Goal: Task Accomplishment & Management: Manage account settings

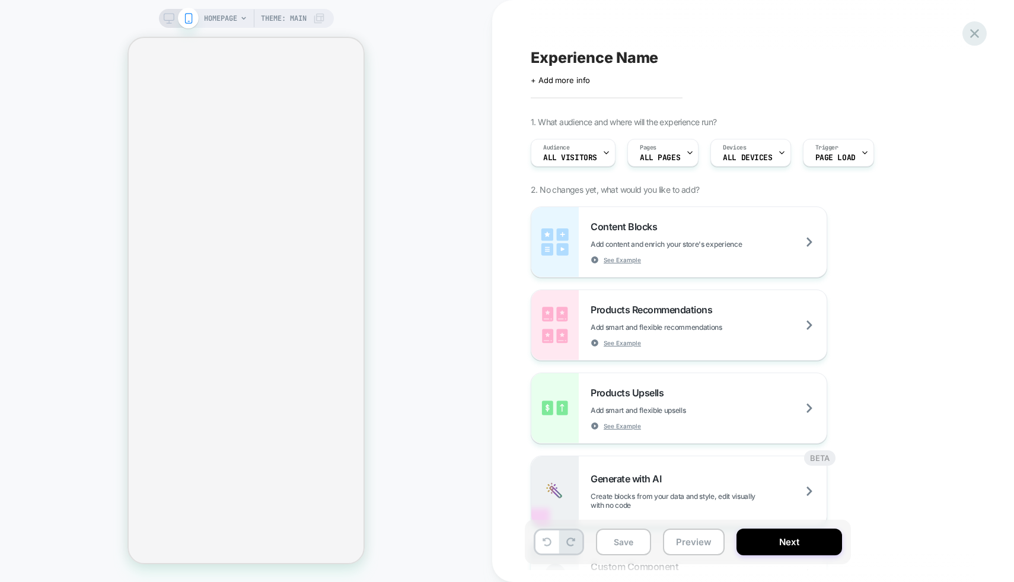
click at [974, 31] on icon at bounding box center [974, 33] width 16 height 16
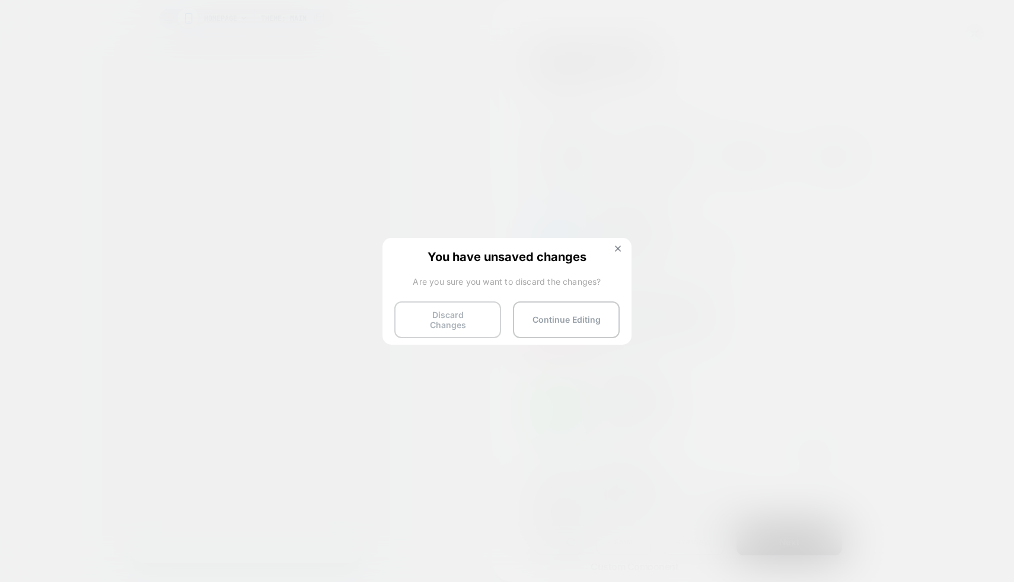
click at [462, 311] on button "Discard Changes" at bounding box center [447, 319] width 107 height 37
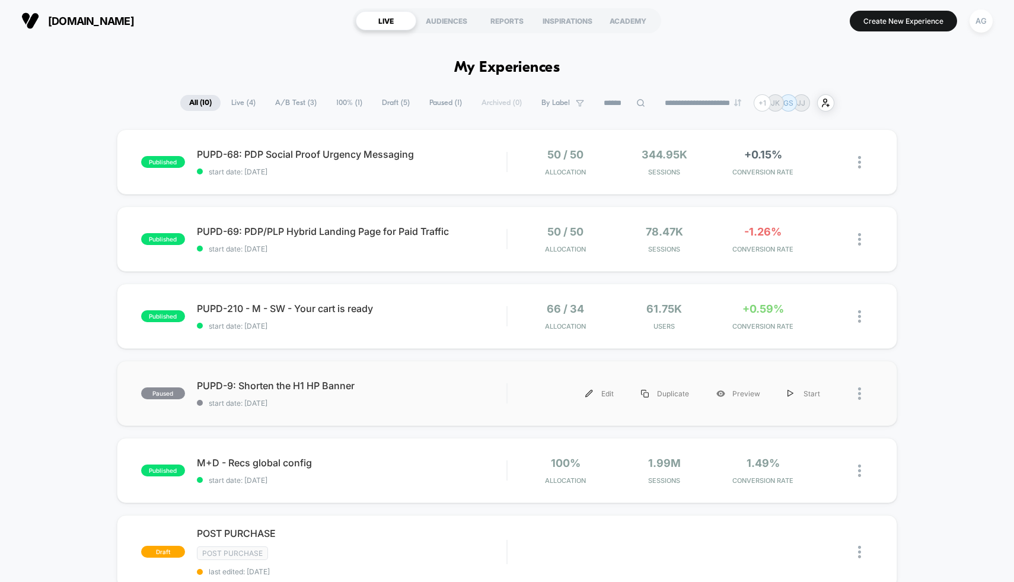
click at [433, 374] on div "paused PUPD-9: Shorten the H1 HP Banner start date: [DATE] Edit Duplicate Previ…" at bounding box center [507, 392] width 781 height 65
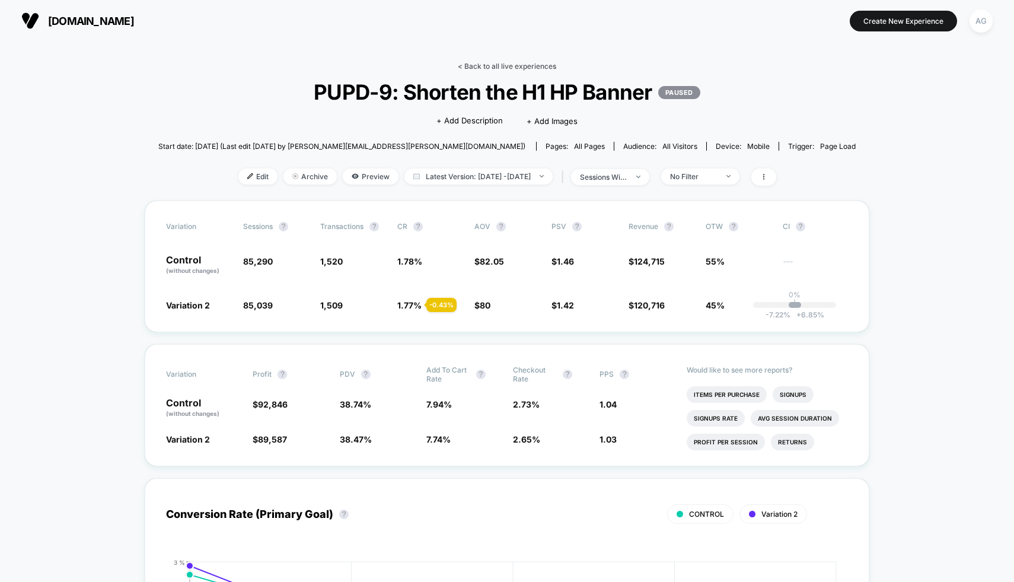
click at [494, 65] on link "< Back to all live experiences" at bounding box center [507, 66] width 98 height 9
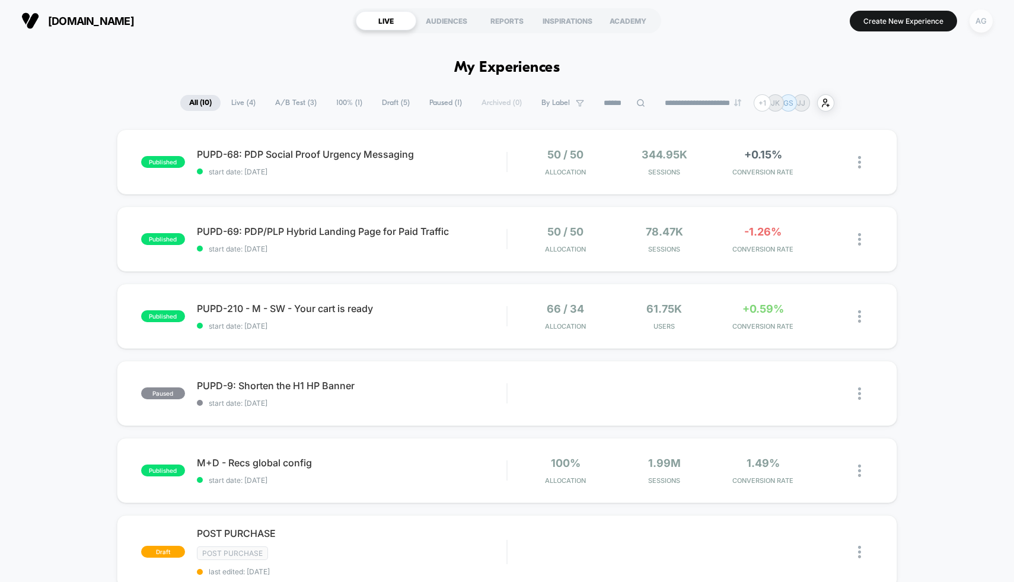
click at [981, 24] on div "AG" at bounding box center [980, 20] width 23 height 23
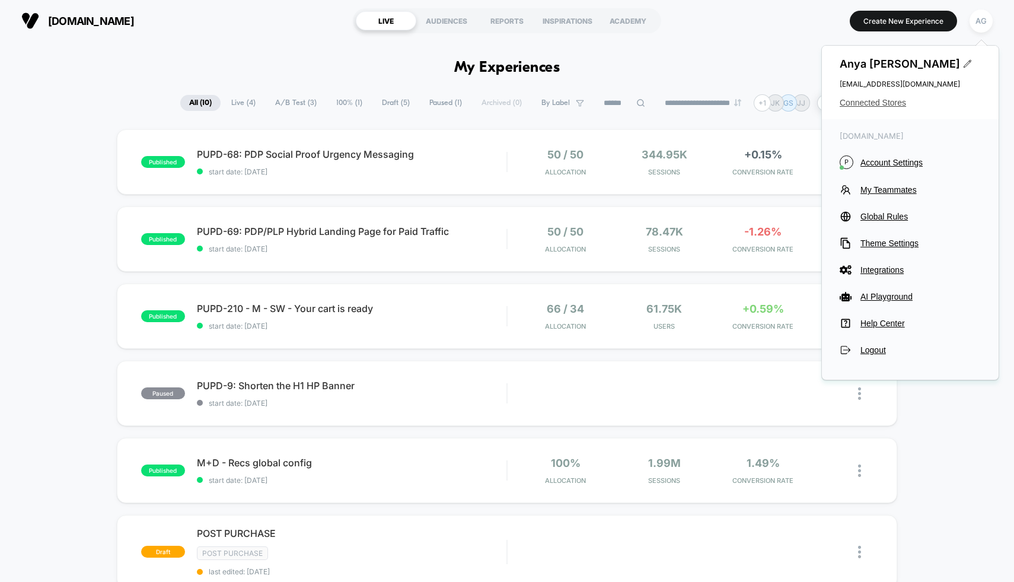
click at [896, 98] on span "Connected Stores" at bounding box center [910, 102] width 141 height 9
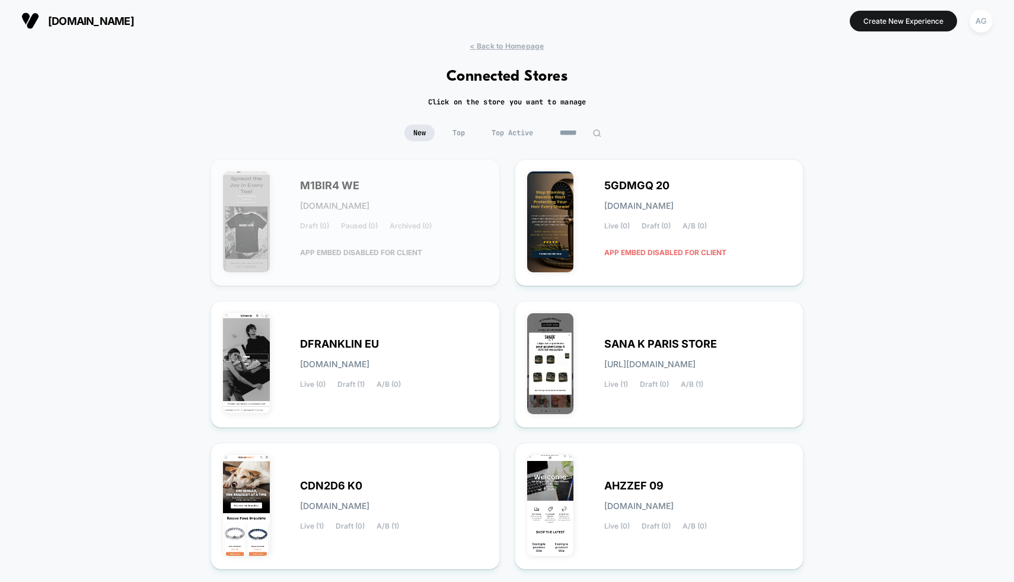
click at [552, 130] on input at bounding box center [580, 133] width 59 height 17
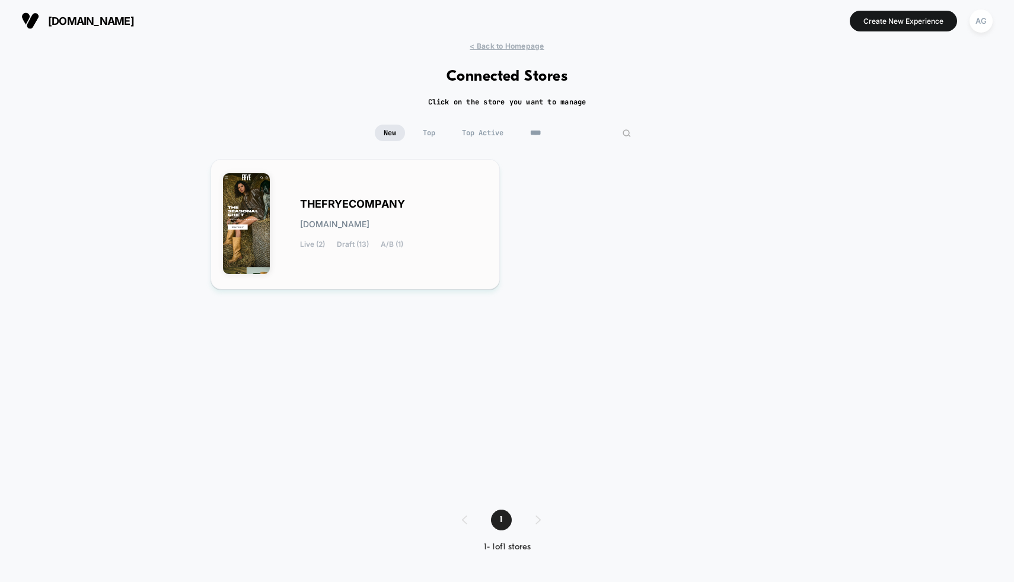
type input "****"
click at [430, 209] on div "THEFRYECOMPANY thefryecompany.myshopify.com Live (2) Draft (13) A/B (1)" at bounding box center [393, 224] width 187 height 49
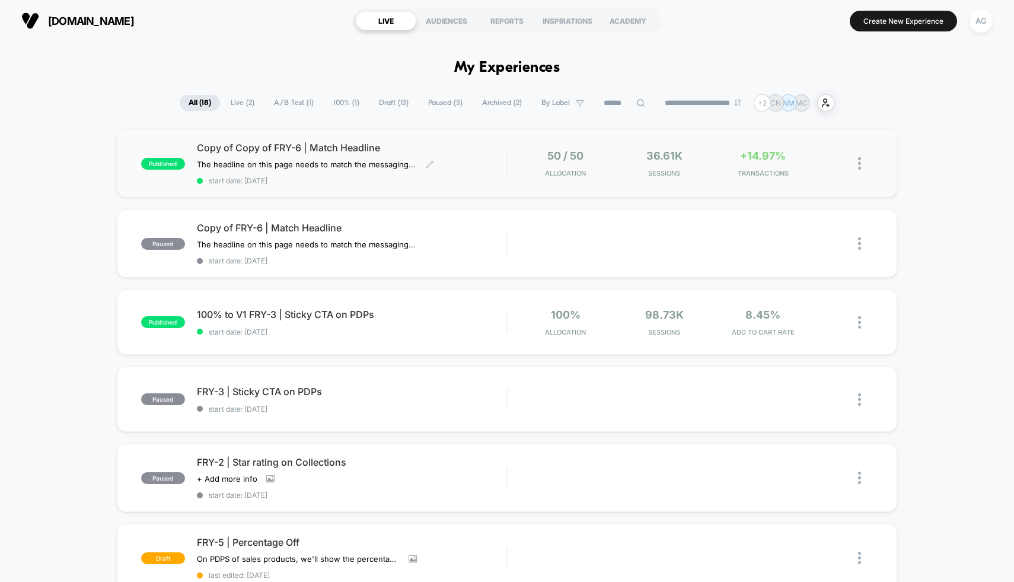
click at [419, 179] on span "start date: 9/19/2025" at bounding box center [352, 180] width 310 height 9
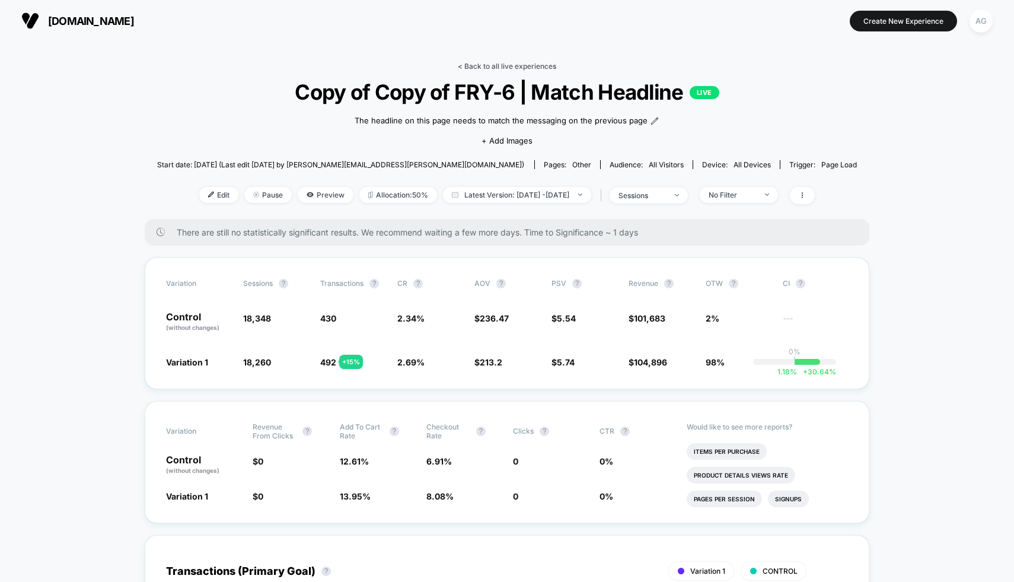
click at [477, 63] on link "< Back to all live experiences" at bounding box center [507, 66] width 98 height 9
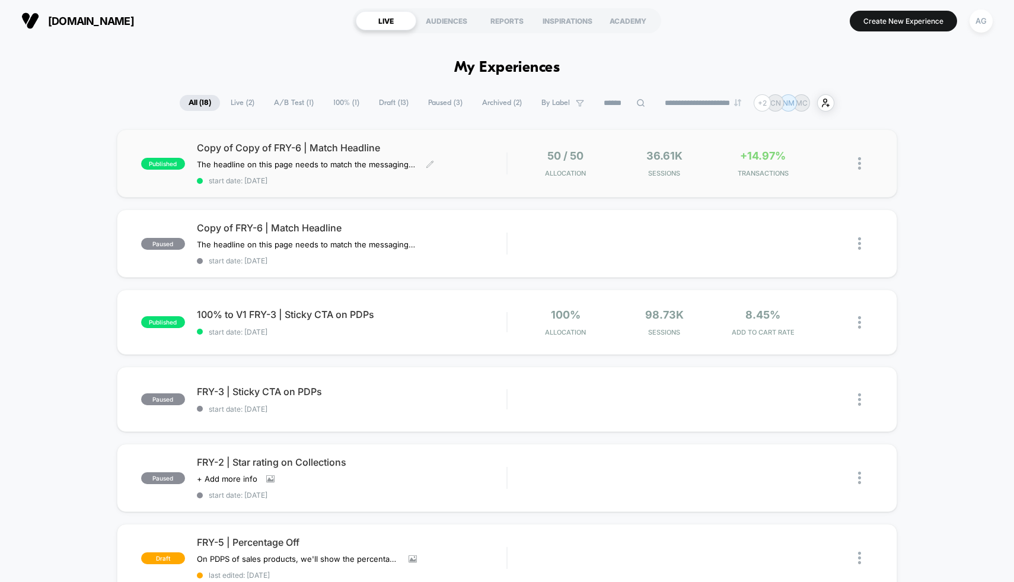
click at [492, 149] on span "Copy of Copy of FRY-6 | Match Headline" at bounding box center [352, 148] width 310 height 12
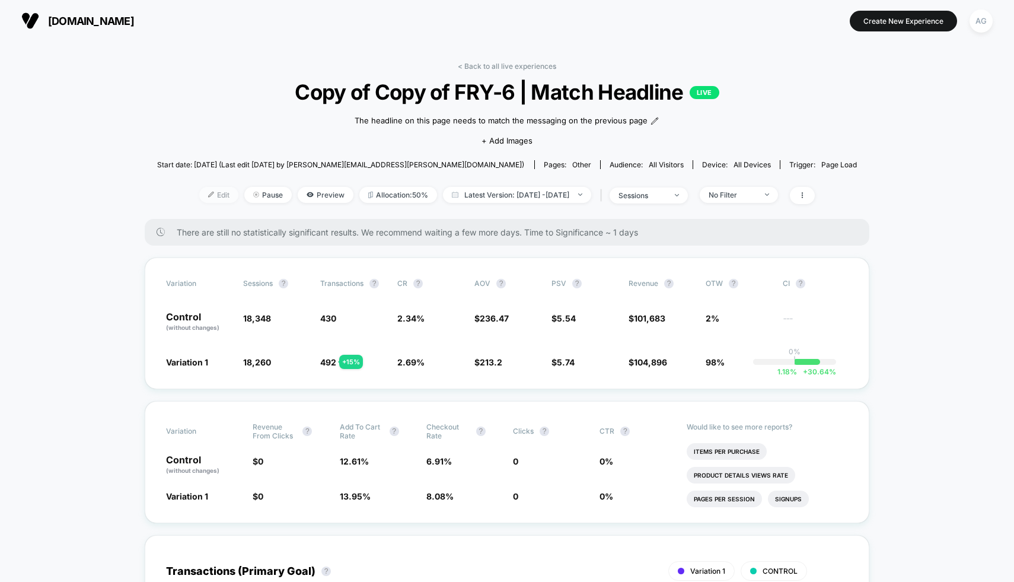
click at [204, 187] on span "Edit" at bounding box center [218, 195] width 39 height 16
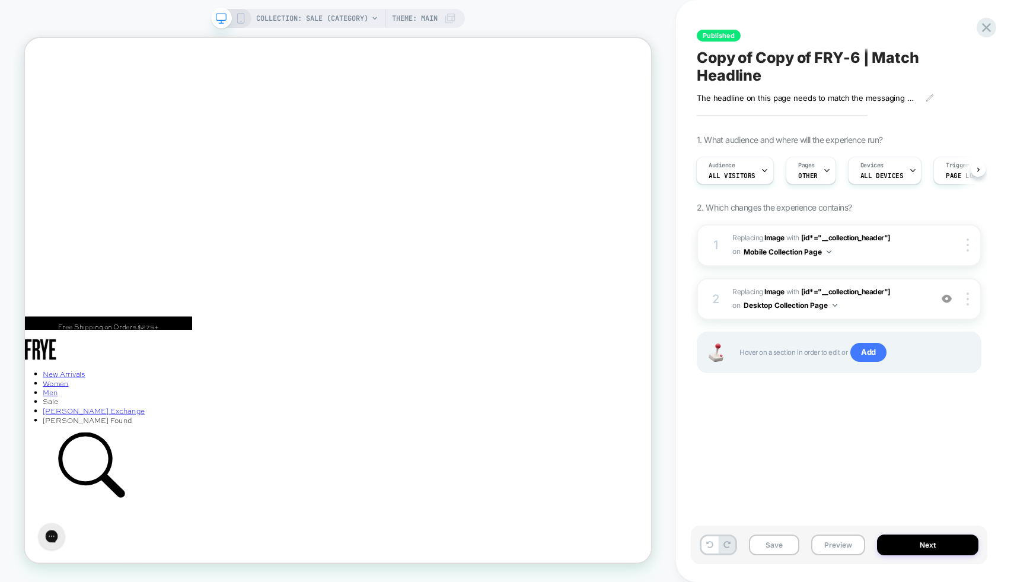
click at [40, 85] on icon "Close" at bounding box center [35, 90] width 11 height 11
click at [948, 294] on img at bounding box center [947, 298] width 10 height 10
click at [944, 300] on img at bounding box center [947, 298] width 10 height 10
click at [248, 19] on div "COLLECTION: Sale (Category) Theme: MAIN" at bounding box center [338, 18] width 254 height 19
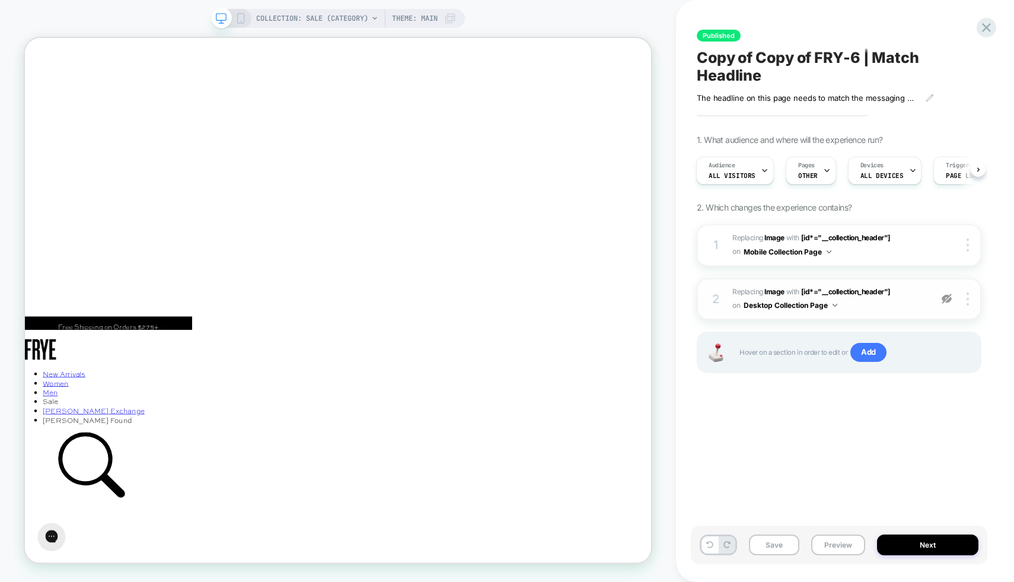
click at [235, 18] on icon at bounding box center [240, 18] width 11 height 11
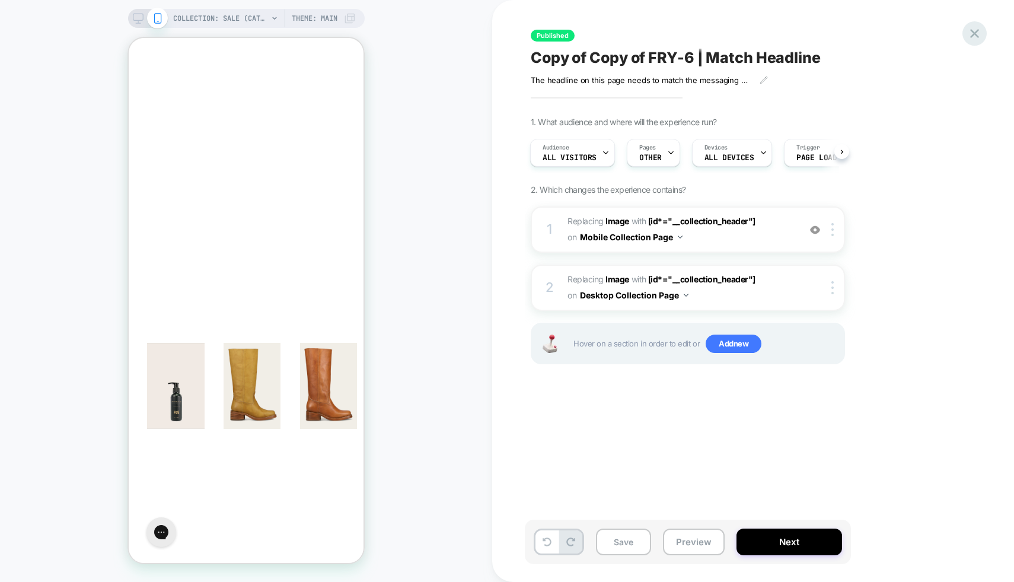
click at [972, 31] on icon at bounding box center [974, 33] width 9 height 9
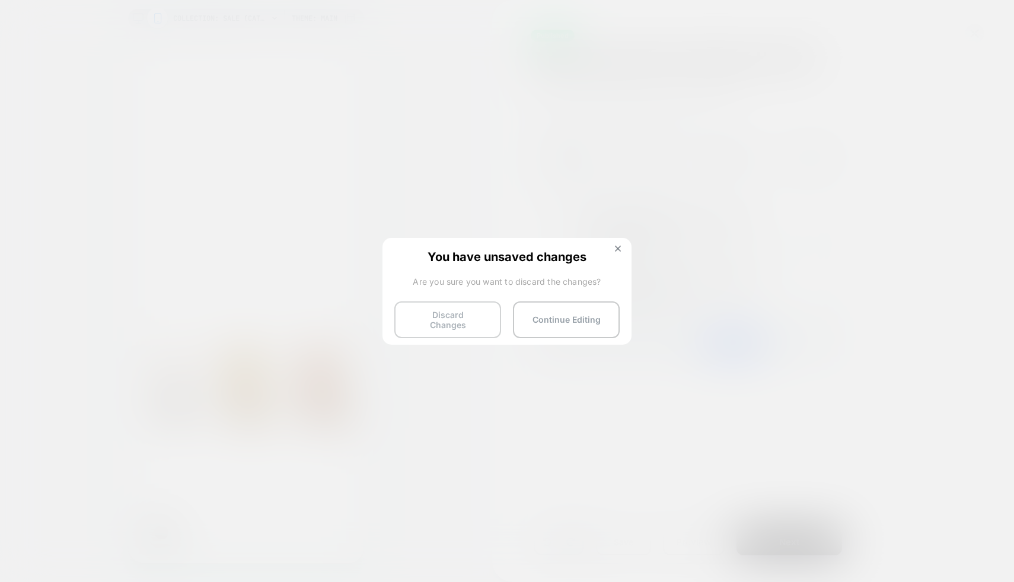
click at [436, 323] on button "Discard Changes" at bounding box center [447, 319] width 107 height 37
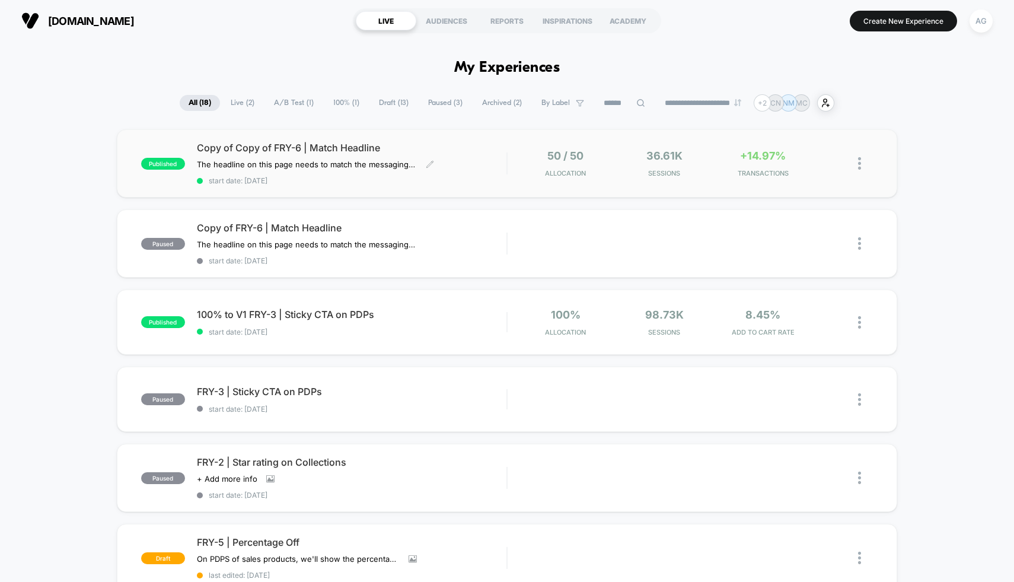
click at [470, 157] on div "Copy of Copy of FRY-6 | Match Headline The headline on this page needs to match…" at bounding box center [352, 163] width 310 height 43
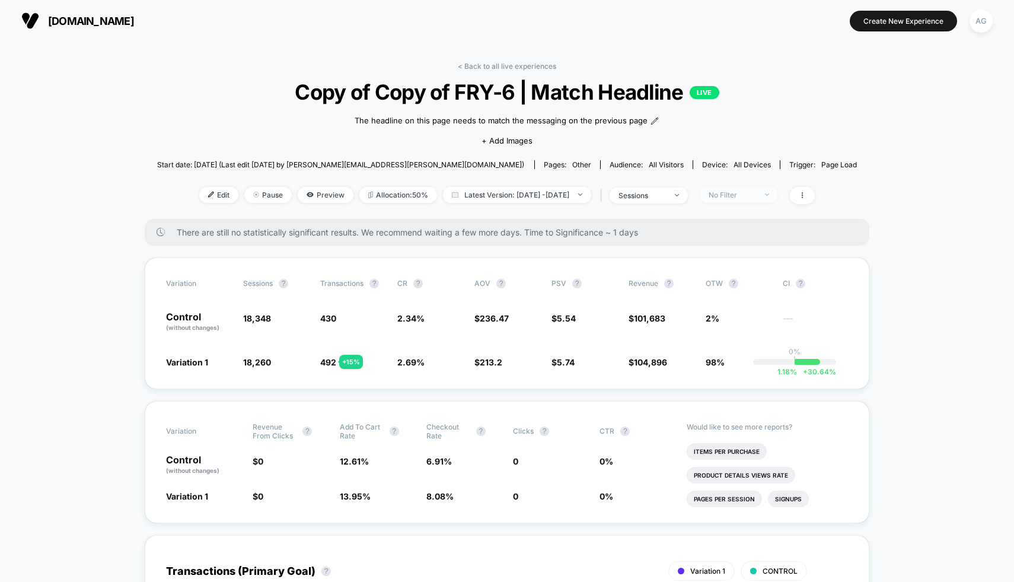
click at [739, 197] on div "No Filter" at bounding box center [732, 194] width 47 height 9
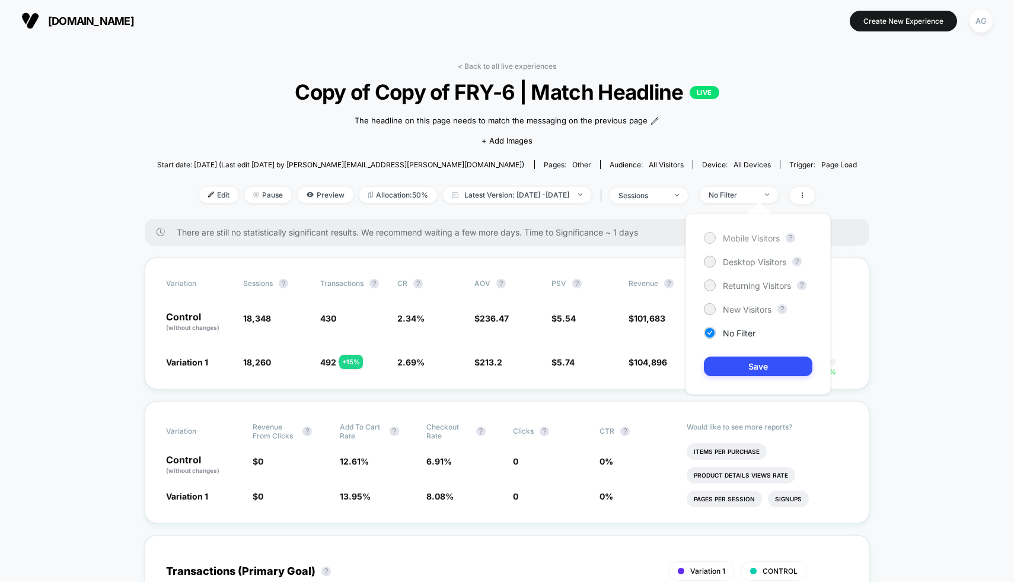
click at [737, 237] on span "Mobile Visitors" at bounding box center [751, 238] width 57 height 10
click at [763, 369] on button "Save" at bounding box center [758, 366] width 108 height 20
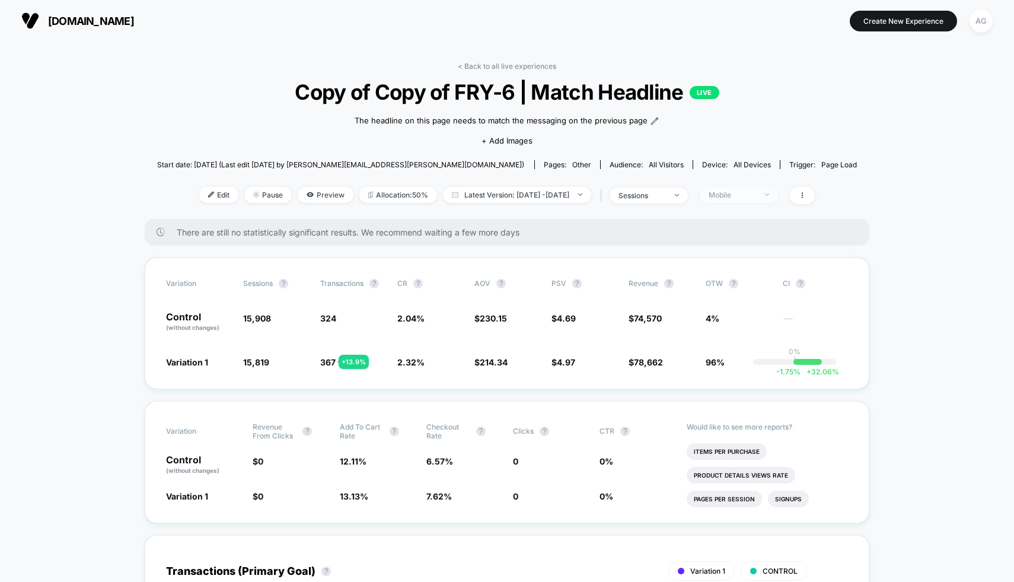
click at [756, 194] on div "Mobile" at bounding box center [732, 194] width 47 height 9
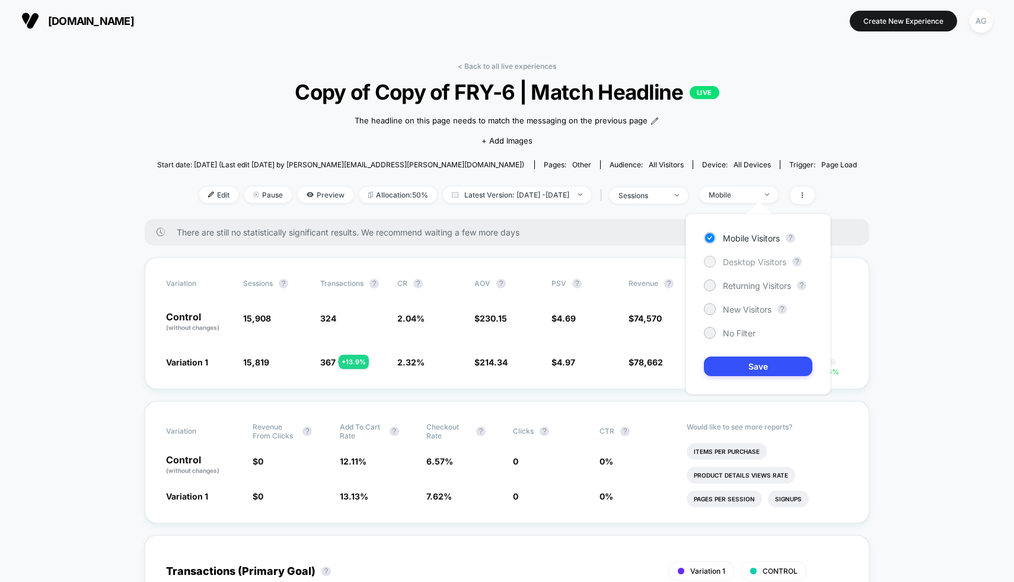
click at [752, 257] on span "Desktop Visitors" at bounding box center [754, 262] width 63 height 10
click at [757, 360] on button "Save" at bounding box center [758, 366] width 108 height 20
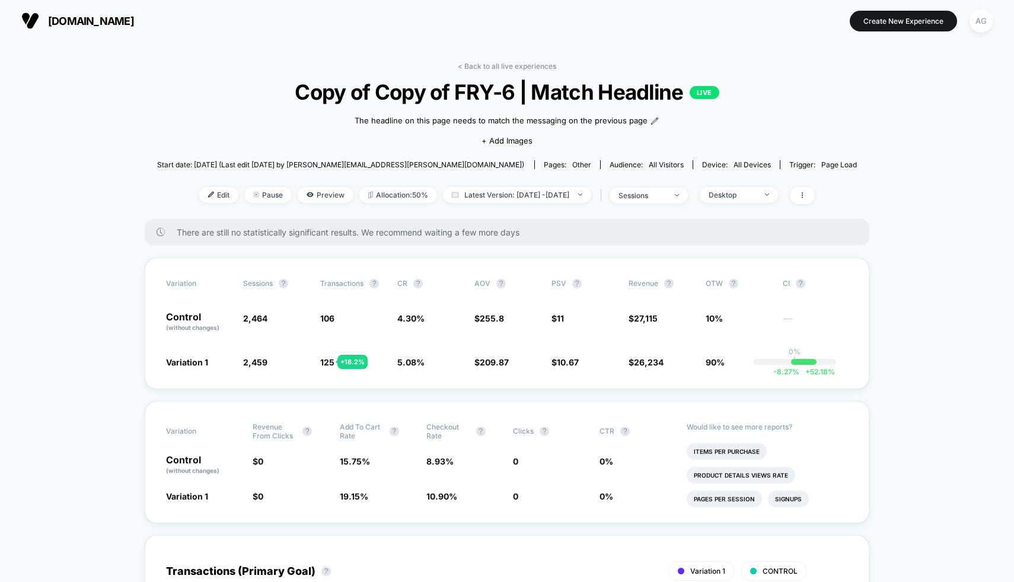
click at [675, 187] on div "| sessions" at bounding box center [642, 195] width 91 height 17
click at [666, 191] on div "sessions" at bounding box center [641, 195] width 47 height 9
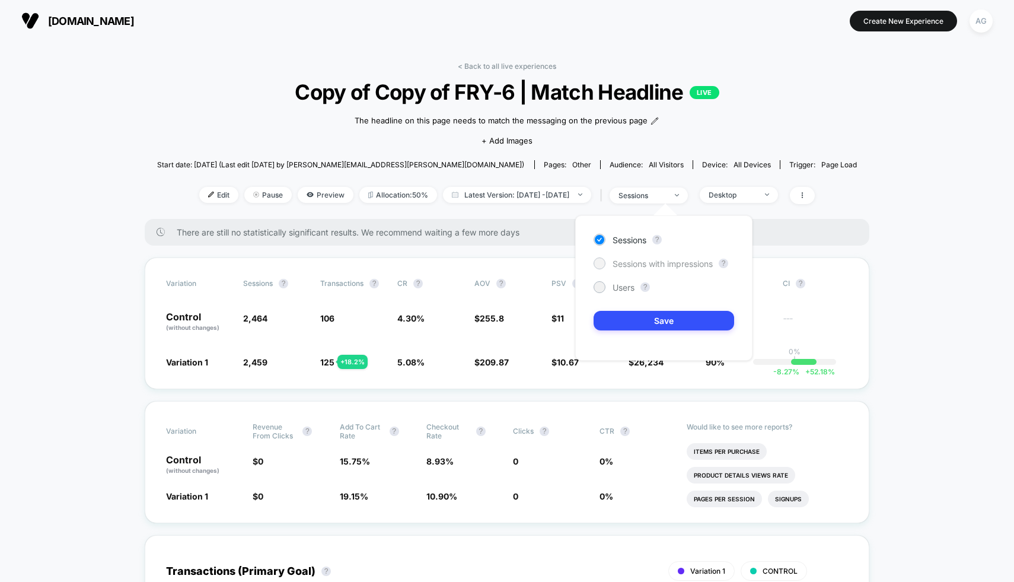
click at [652, 257] on div "Sessions with impressions" at bounding box center [652, 263] width 119 height 12
click at [653, 323] on button "Save" at bounding box center [663, 321] width 141 height 20
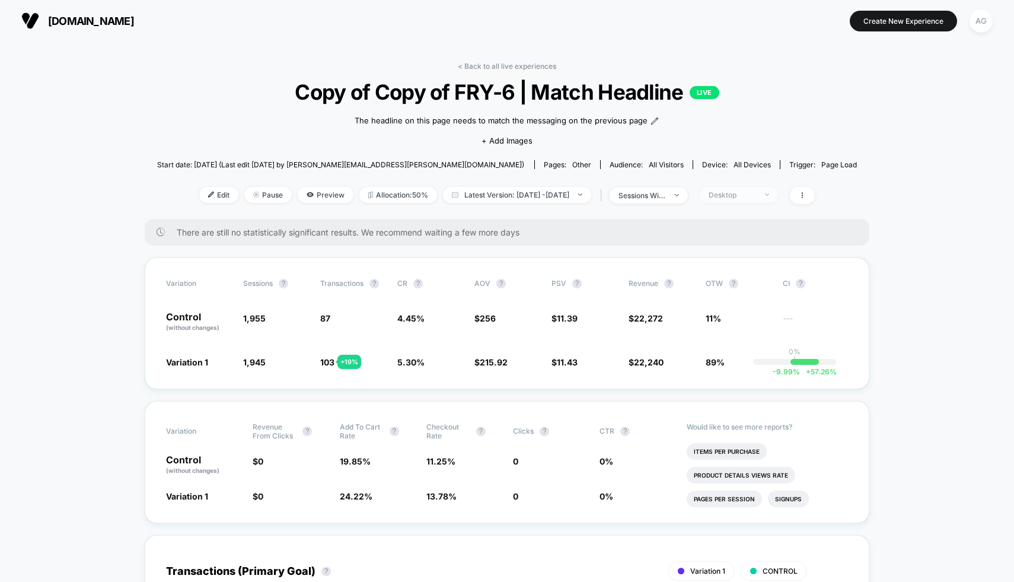
click at [756, 196] on div "Desktop" at bounding box center [732, 194] width 47 height 9
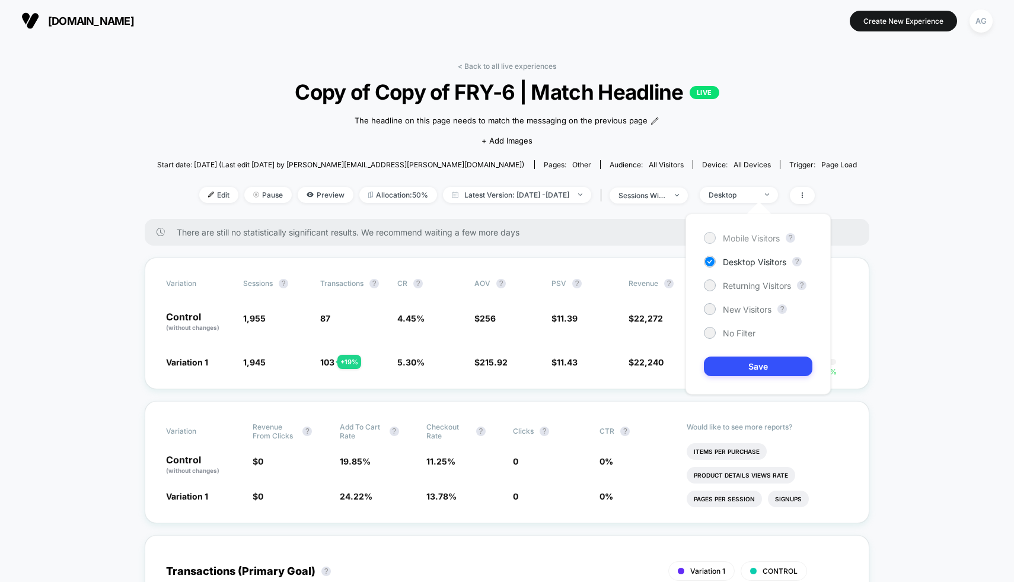
click at [751, 241] on span "Mobile Visitors" at bounding box center [751, 238] width 57 height 10
click at [757, 371] on button "Save" at bounding box center [758, 366] width 108 height 20
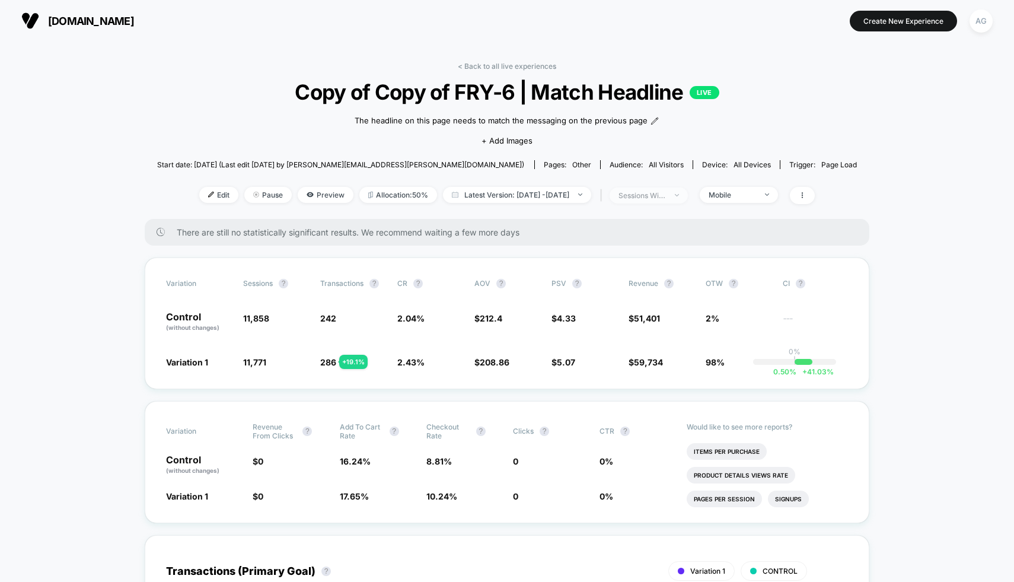
click at [688, 199] on span "sessions with impression" at bounding box center [648, 195] width 78 height 16
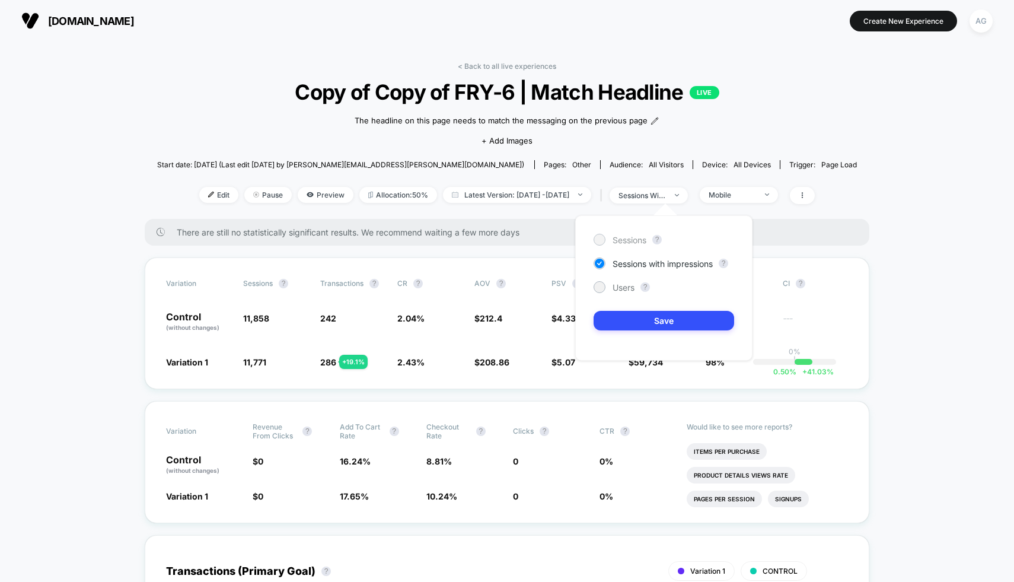
click at [632, 236] on span "Sessions" at bounding box center [629, 240] width 34 height 10
click at [636, 321] on button "Save" at bounding box center [663, 321] width 141 height 20
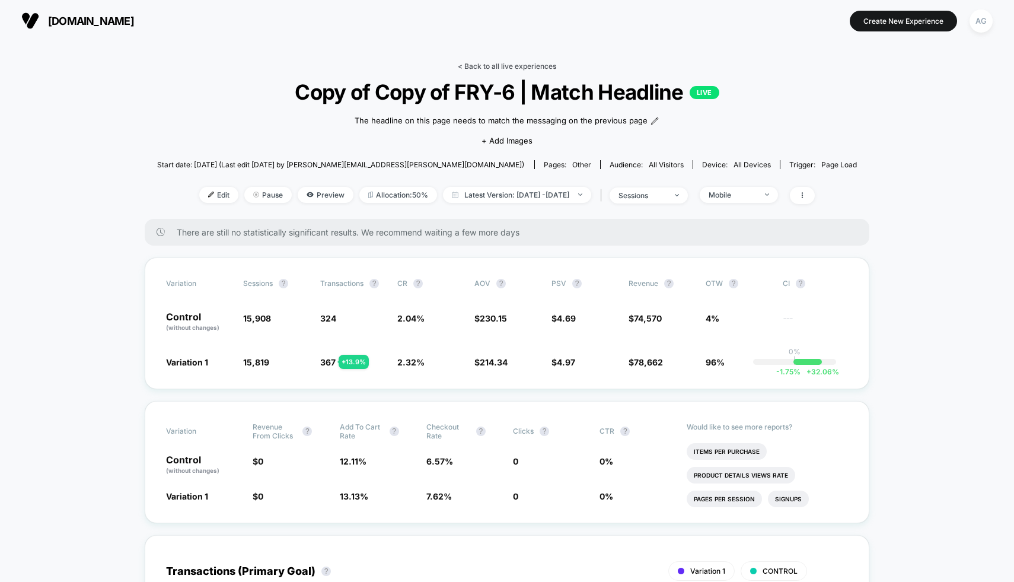
click at [537, 66] on link "< Back to all live experiences" at bounding box center [507, 66] width 98 height 9
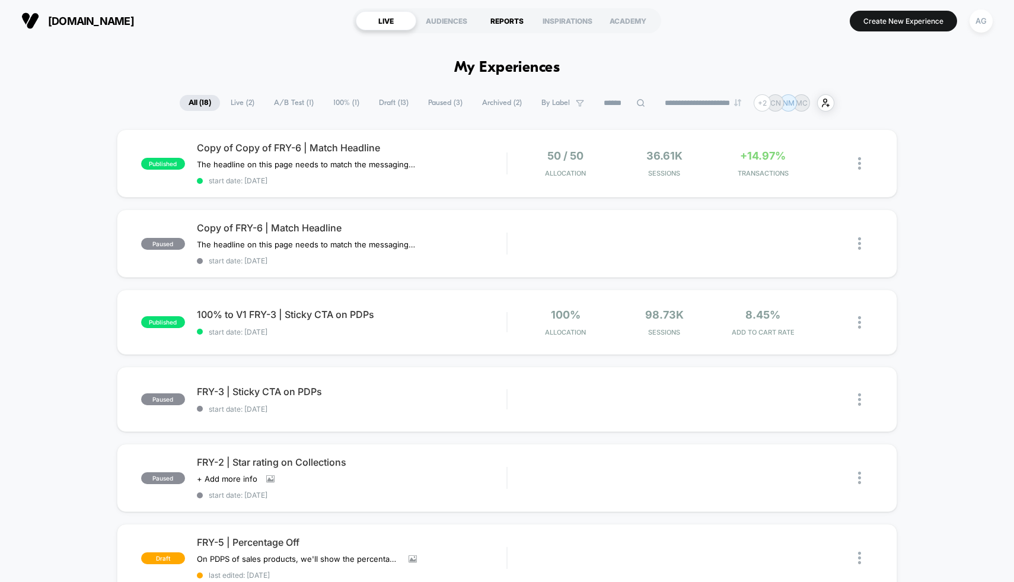
click at [519, 24] on div "REPORTS" at bounding box center [507, 20] width 60 height 19
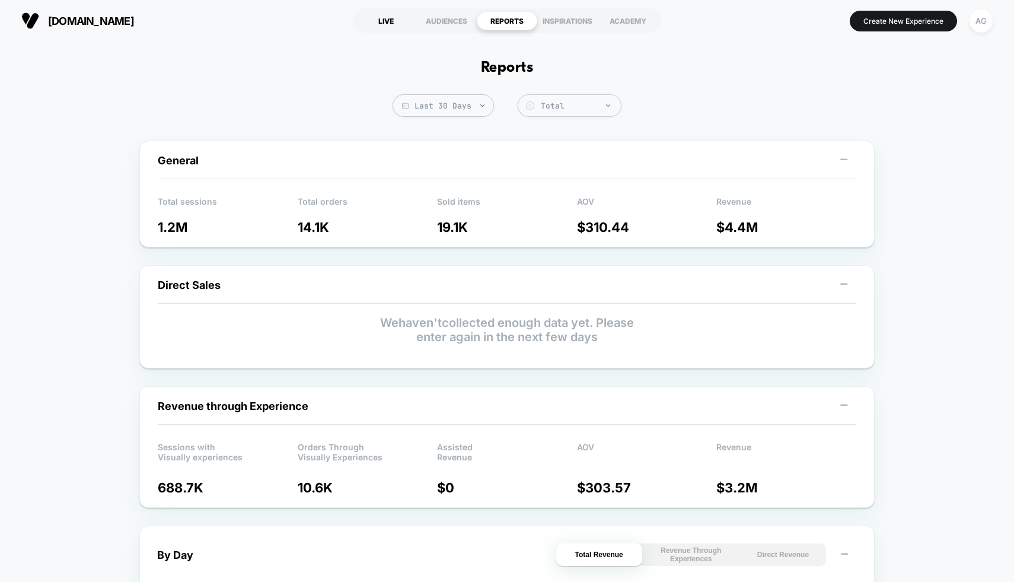
click at [398, 21] on div "LIVE" at bounding box center [386, 20] width 60 height 19
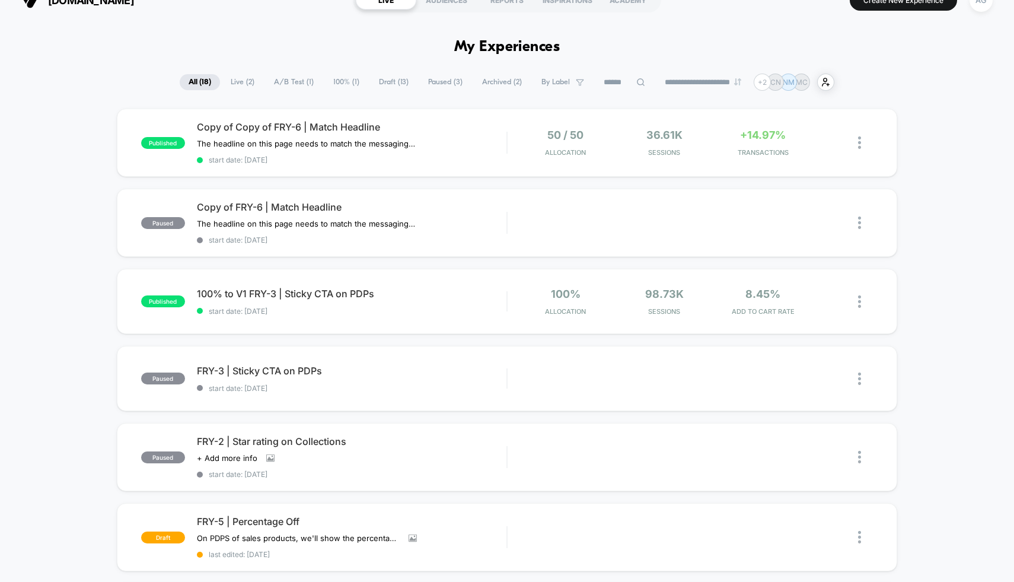
scroll to position [28, 0]
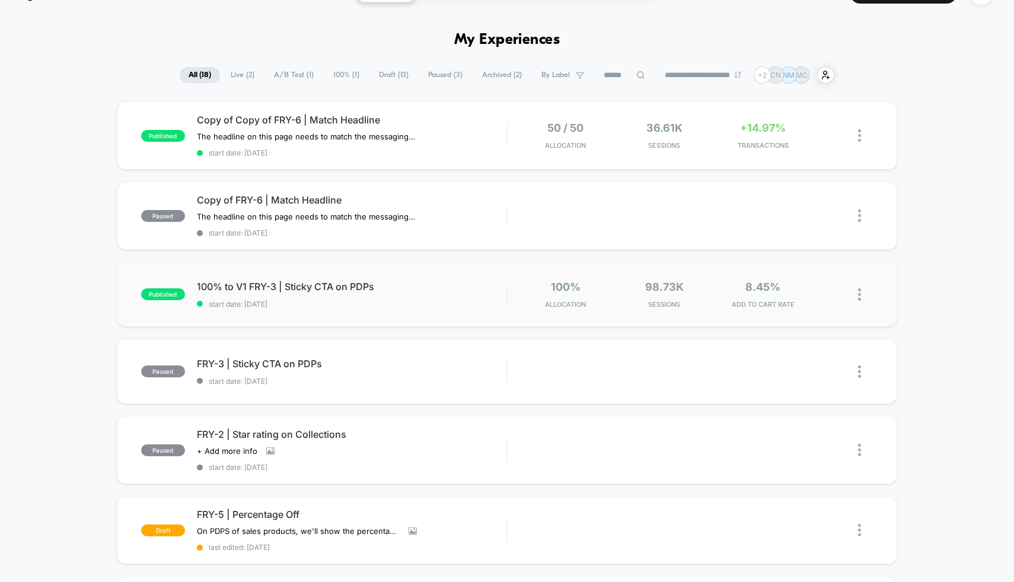
click at [435, 311] on div "published 100% to V1 FRY-3 | Sticky CTA on PDPs start date: 9/18/2025 100% Allo…" at bounding box center [507, 293] width 781 height 65
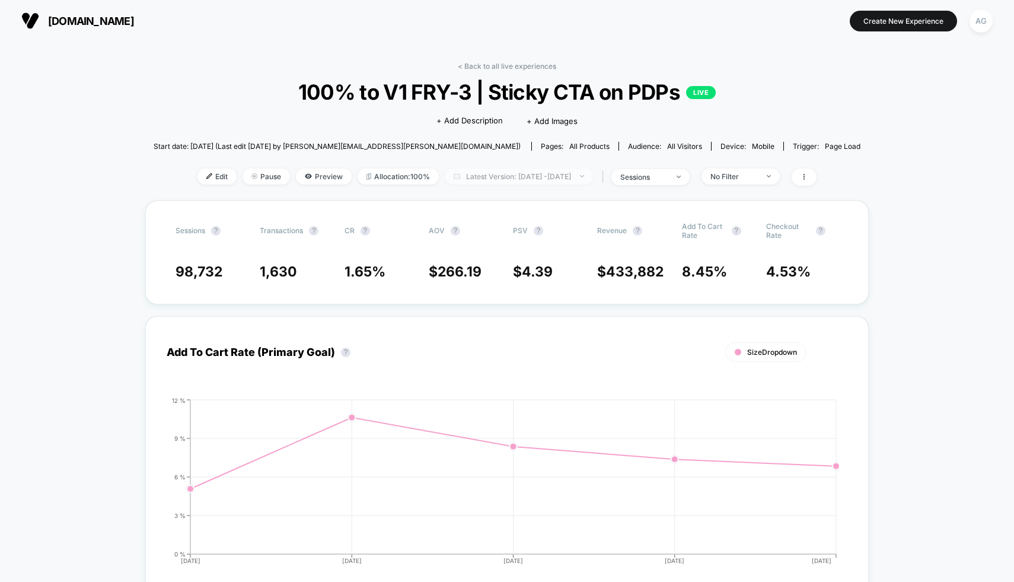
click at [526, 183] on span "Latest Version: Sep 18, 2025 - Sep 22, 2025" at bounding box center [519, 176] width 148 height 16
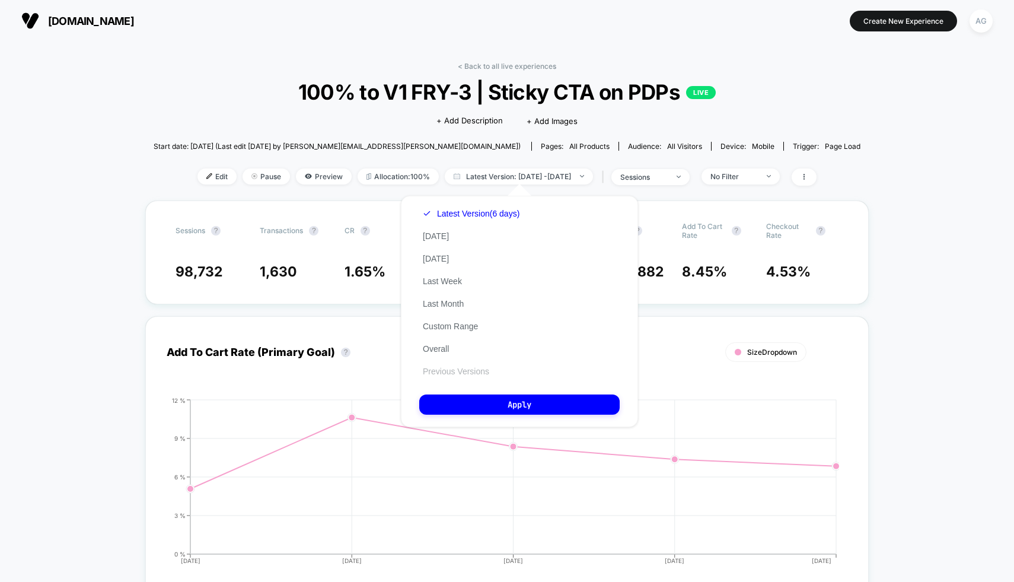
click at [461, 372] on button "Previous Versions" at bounding box center [456, 371] width 74 height 11
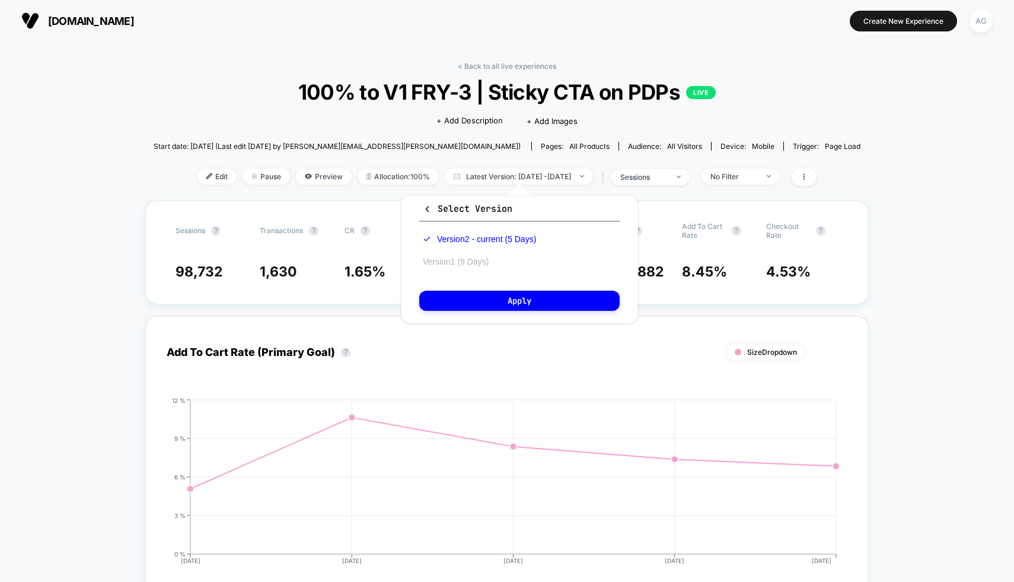
click at [464, 261] on button "Version 1 (9 Days)" at bounding box center [455, 261] width 73 height 11
click at [464, 311] on div "Select Version Version 2 - current (5 Days) Version 1 (9 Days) Apply" at bounding box center [519, 259] width 237 height 127
click at [464, 308] on button "Apply" at bounding box center [519, 301] width 200 height 20
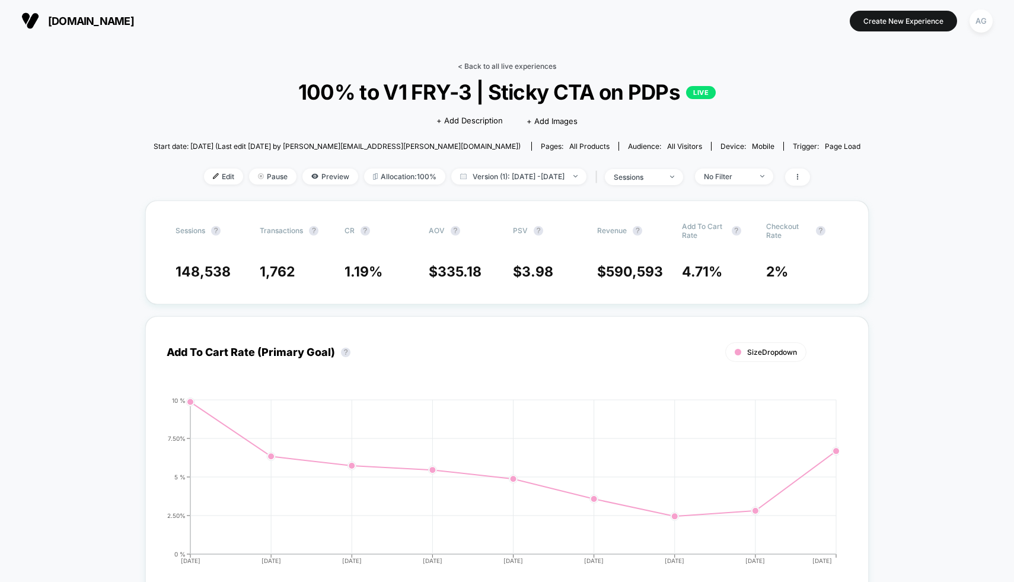
click at [496, 68] on link "< Back to all live experiences" at bounding box center [507, 66] width 98 height 9
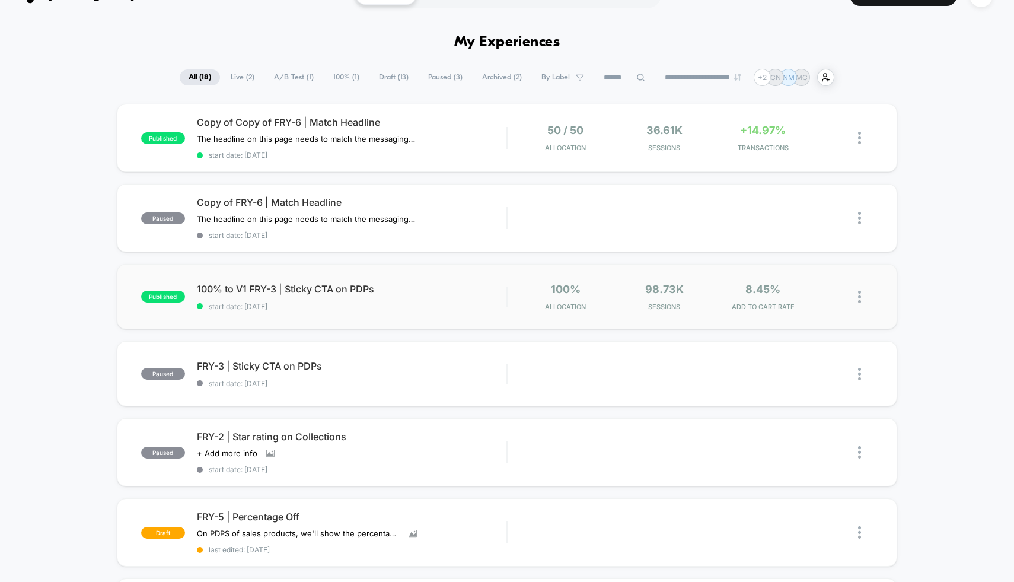
scroll to position [50, 0]
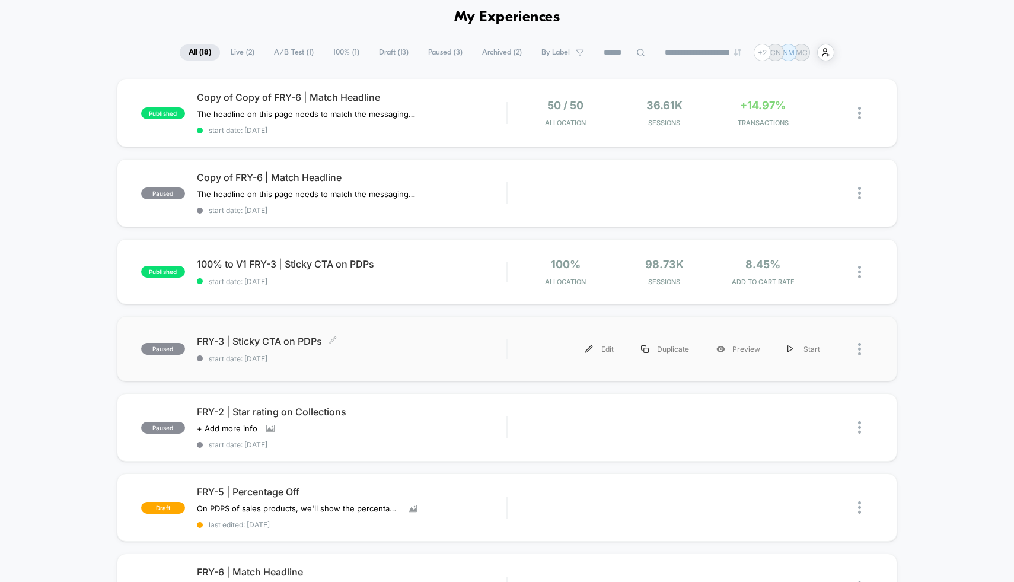
click at [391, 351] on div "FRY-3 | Sticky CTA on PDPs Click to edit experience details Click to edit exper…" at bounding box center [352, 349] width 310 height 28
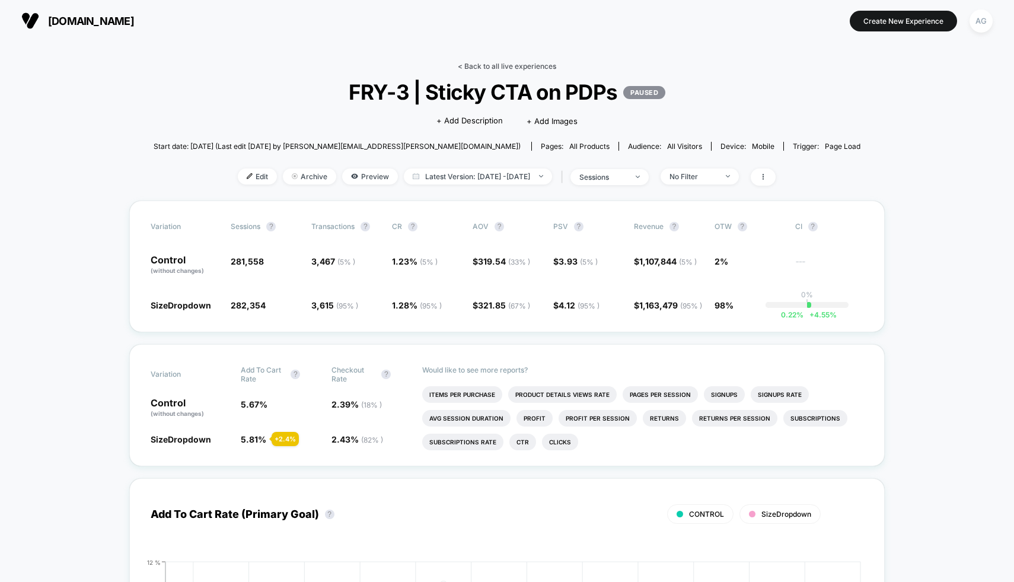
click at [519, 62] on link "< Back to all live experiences" at bounding box center [507, 66] width 98 height 9
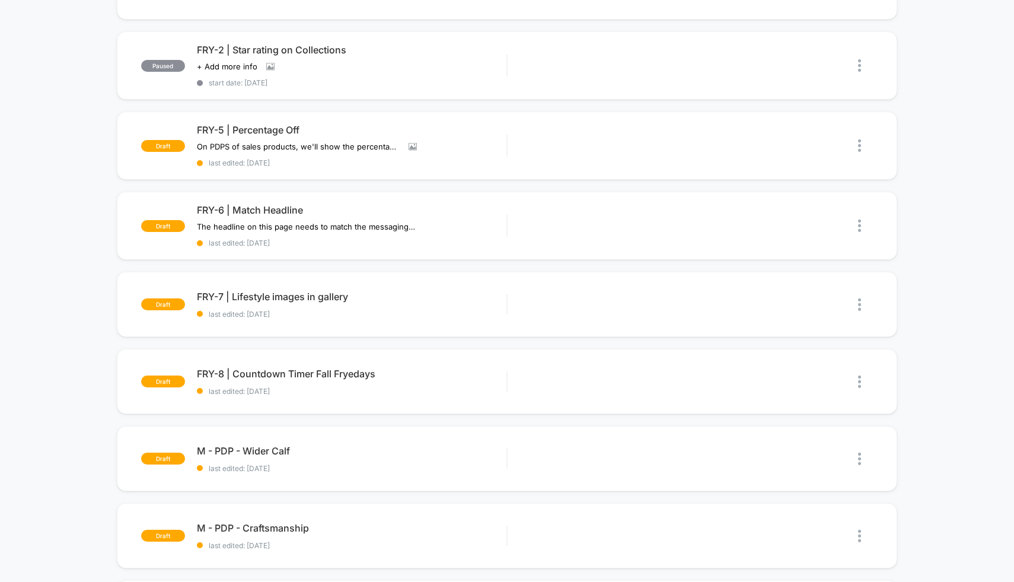
scroll to position [409, 0]
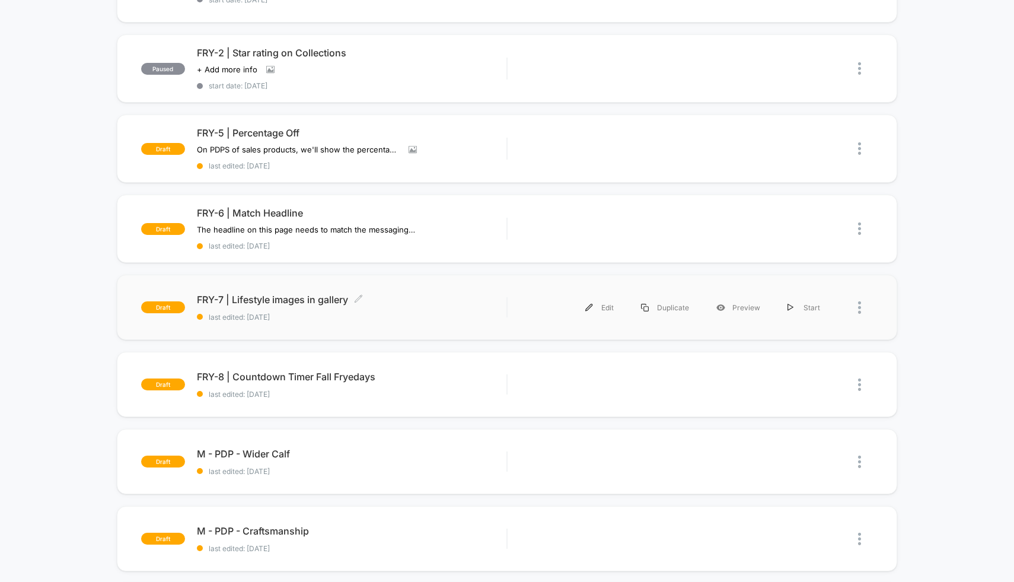
click at [397, 315] on span "last edited: 9/4/2025" at bounding box center [352, 316] width 310 height 9
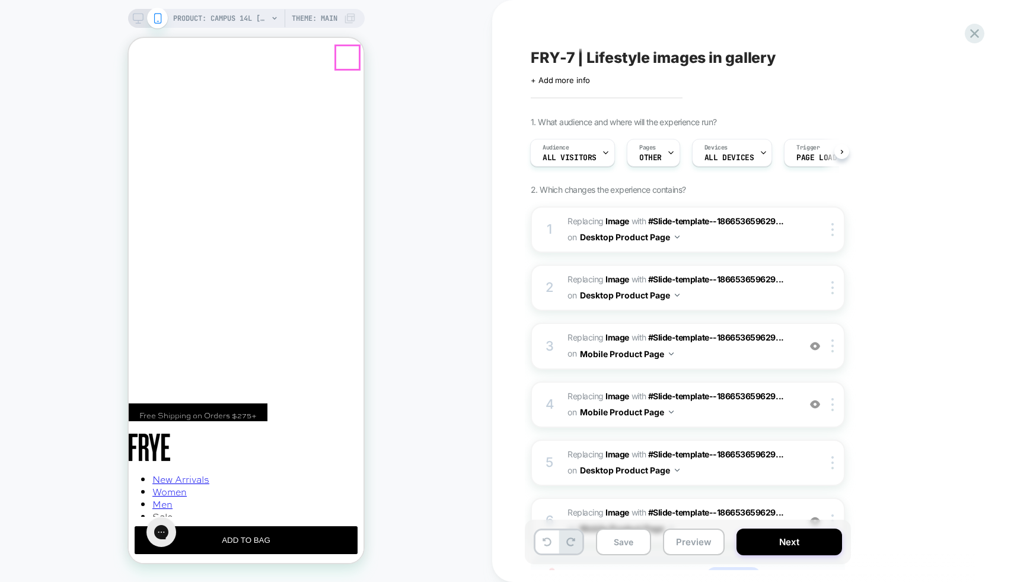
click at [149, 84] on button "Close" at bounding box center [139, 92] width 20 height 17
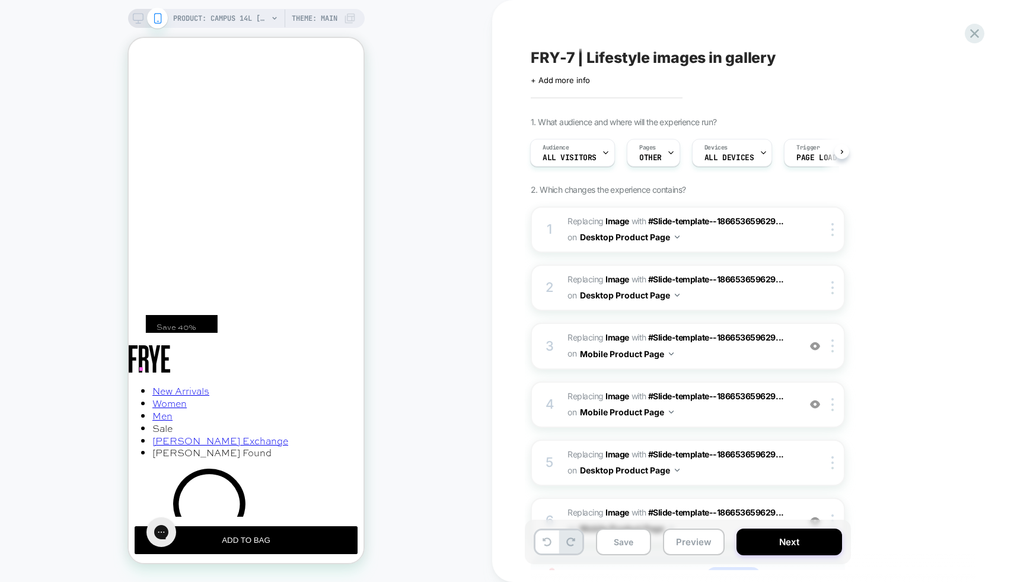
scroll to position [222, 0]
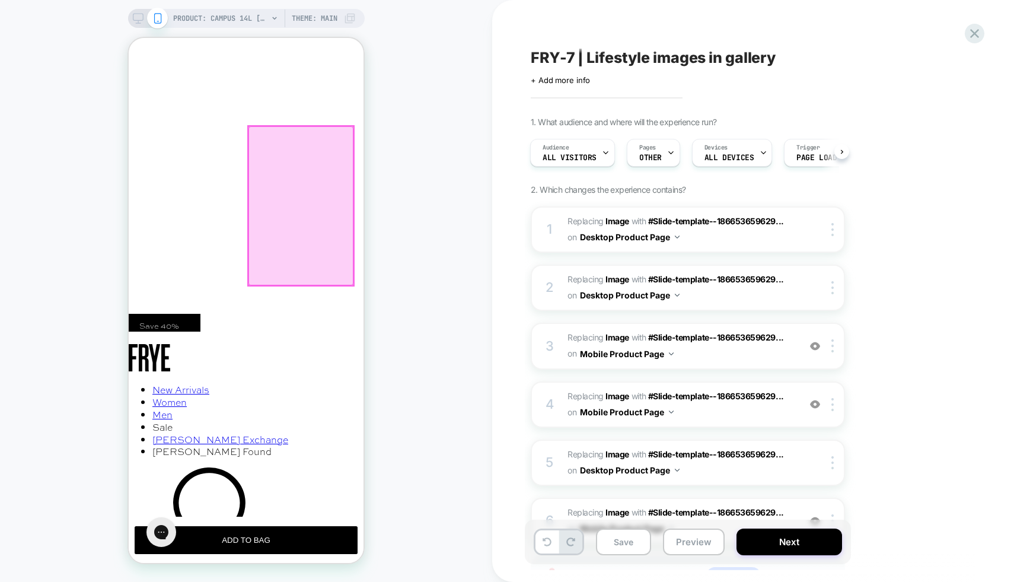
scroll to position [0, 0]
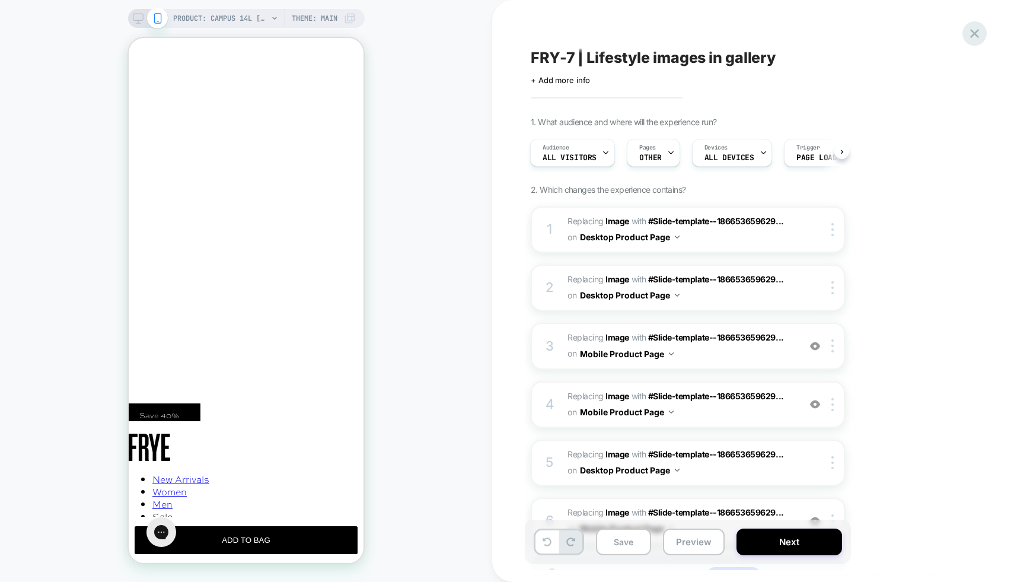
click at [969, 23] on div "FRY-7 | Lifestyle images in gallery Click to edit experience details + Add more…" at bounding box center [753, 291] width 445 height 582
click at [981, 40] on icon at bounding box center [974, 33] width 16 height 16
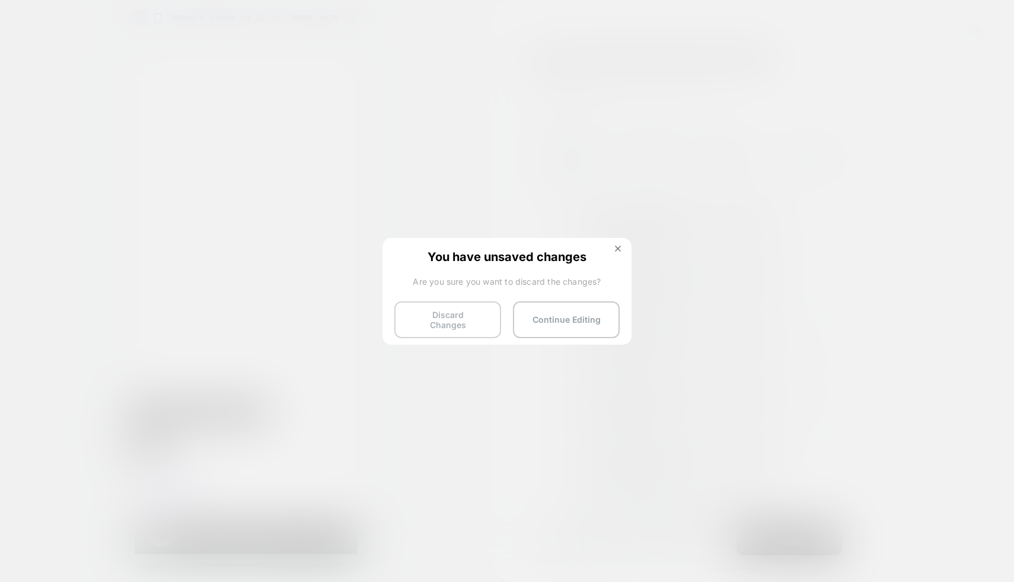
click at [444, 311] on button "Discard Changes" at bounding box center [447, 319] width 107 height 37
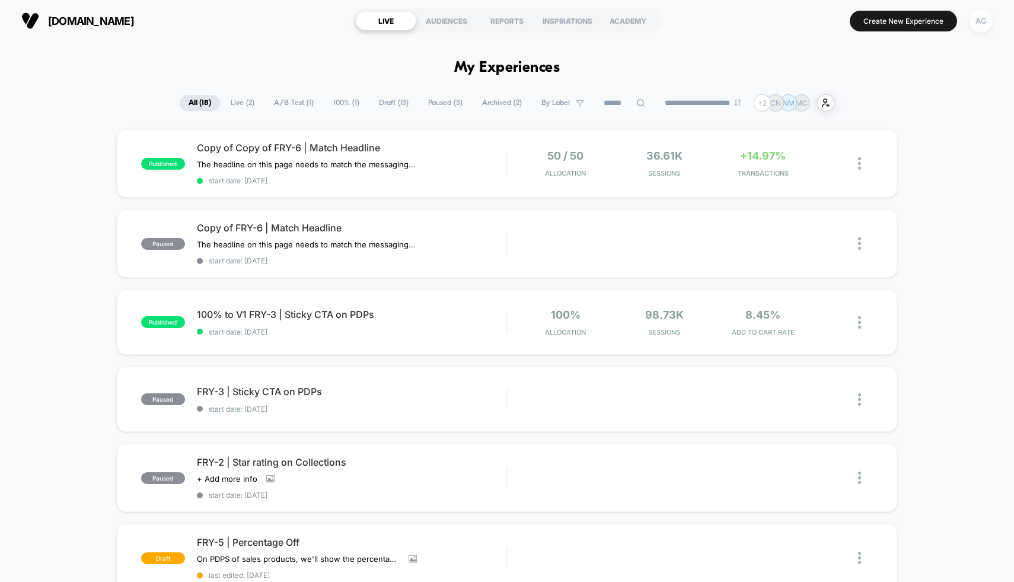
click at [981, 21] on div "AG" at bounding box center [980, 20] width 23 height 23
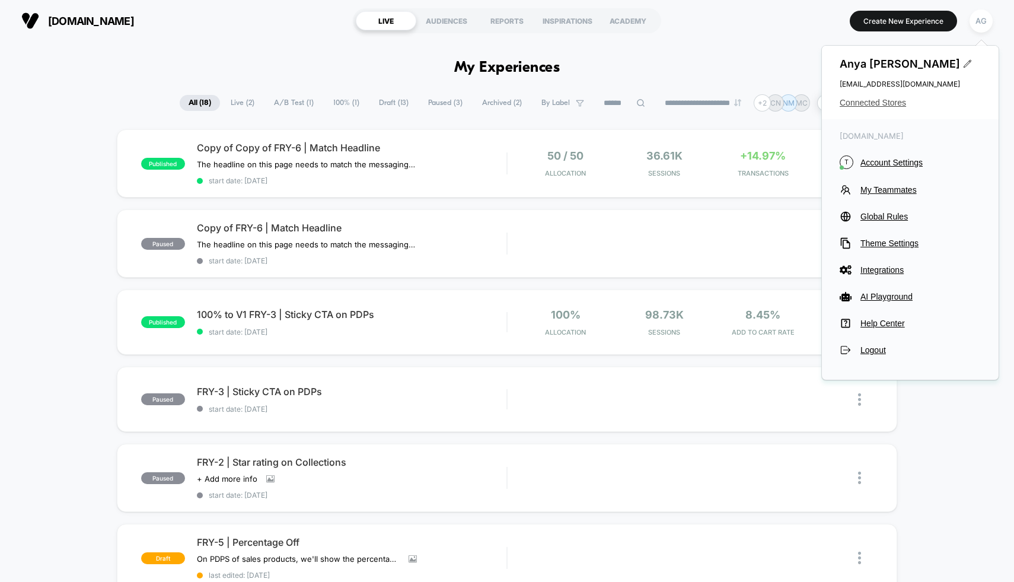
click at [890, 100] on span "Connected Stores" at bounding box center [910, 102] width 141 height 9
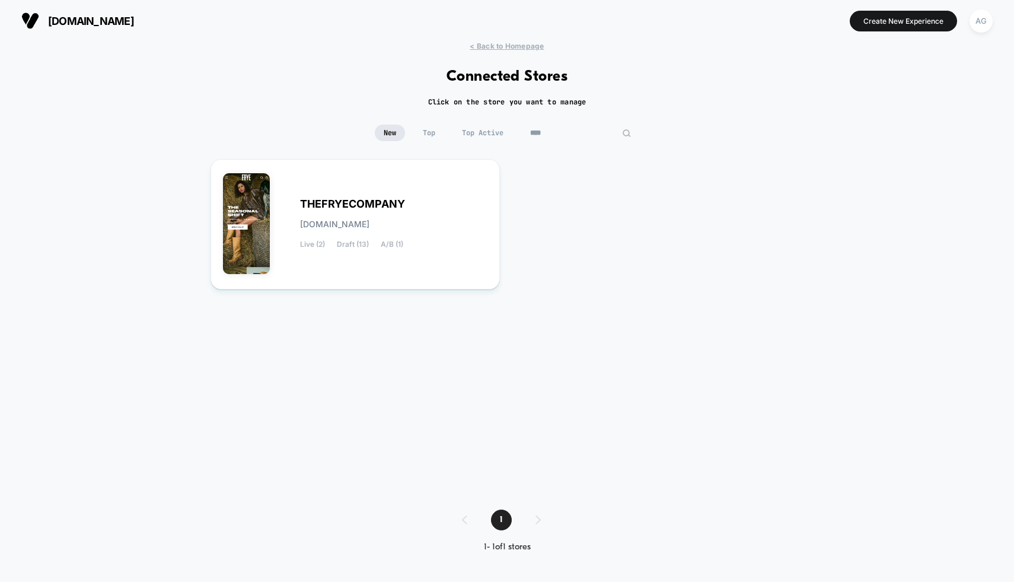
click at [561, 132] on input "****" at bounding box center [580, 133] width 119 height 17
paste input "********"
type input "**********"
click at [404, 216] on div "THESUSPENSIONEXPERTS thesuspensionexperts.myshopify.com Live (3) Draft (1) A/B …" at bounding box center [393, 224] width 187 height 49
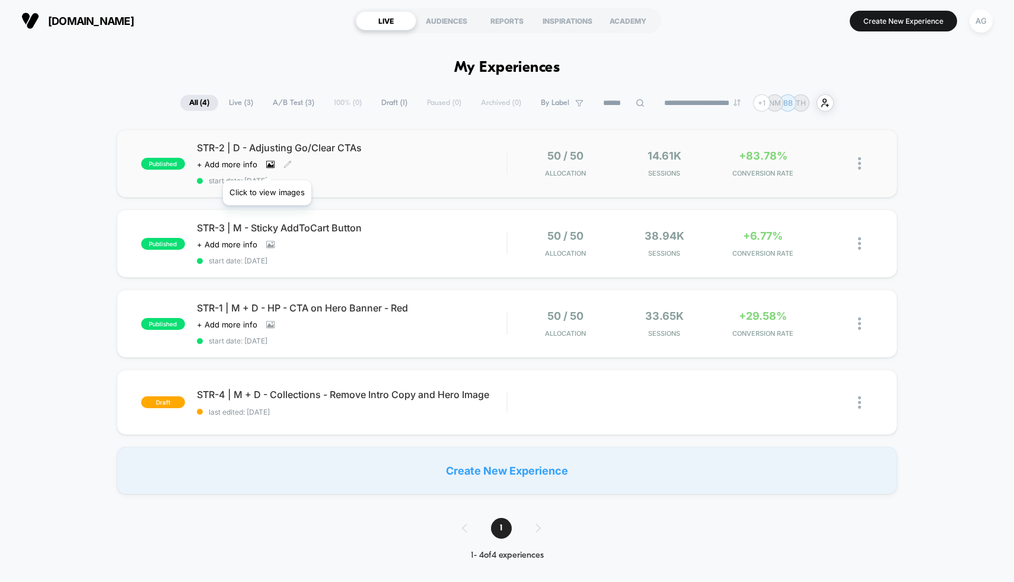
click at [267, 165] on icon at bounding box center [270, 164] width 7 height 4
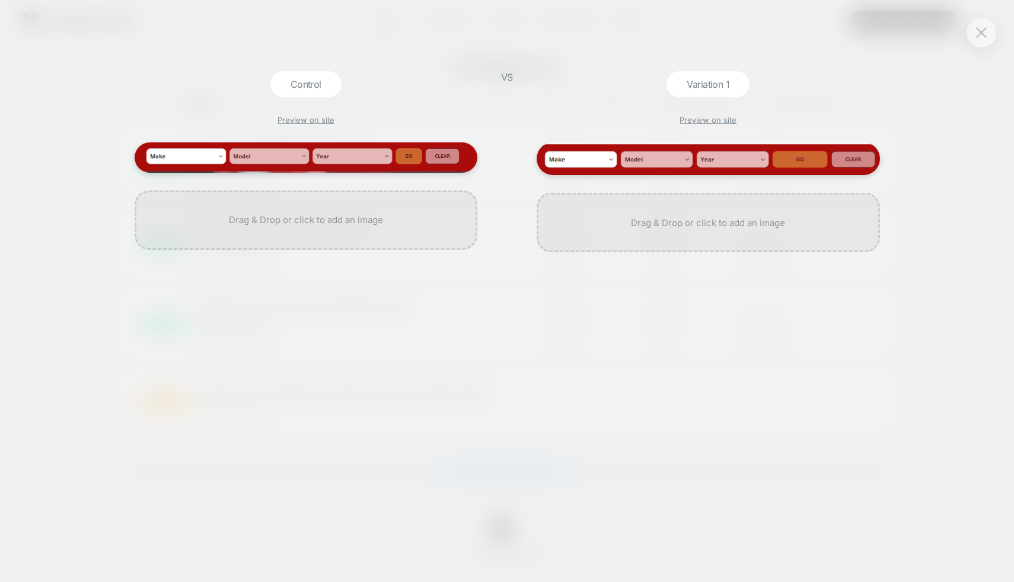
click at [479, 342] on div at bounding box center [306, 361] width 355 height 439
click at [996, 34] on div "Control Preview on site VS Variation 1 Preview on site" at bounding box center [507, 291] width 1014 height 582
click at [993, 34] on div at bounding box center [981, 33] width 30 height 30
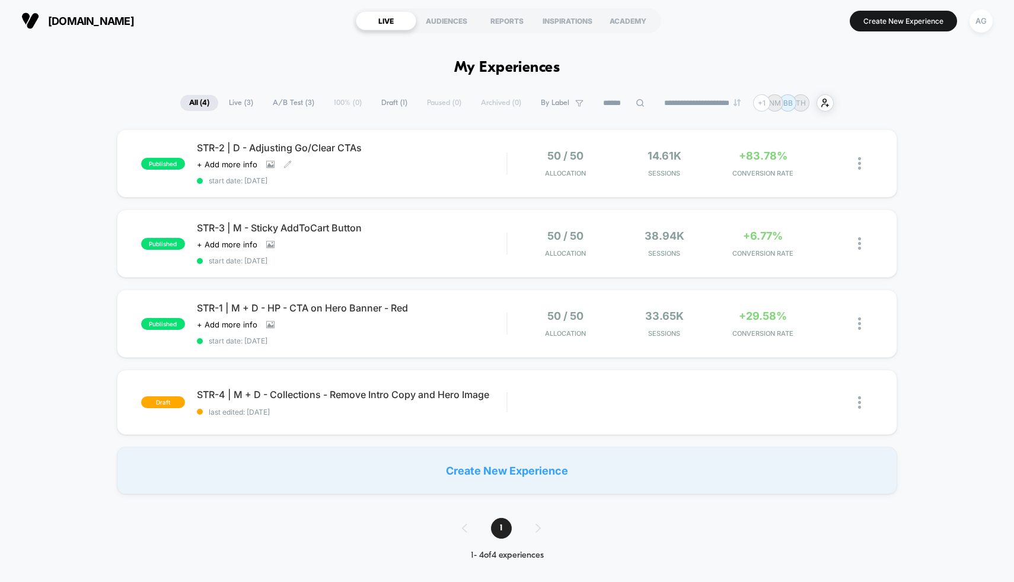
click at [978, 35] on div "AG" at bounding box center [981, 21] width 30 height 30
click at [477, 177] on span "start date: 9/17/2025" at bounding box center [352, 180] width 310 height 9
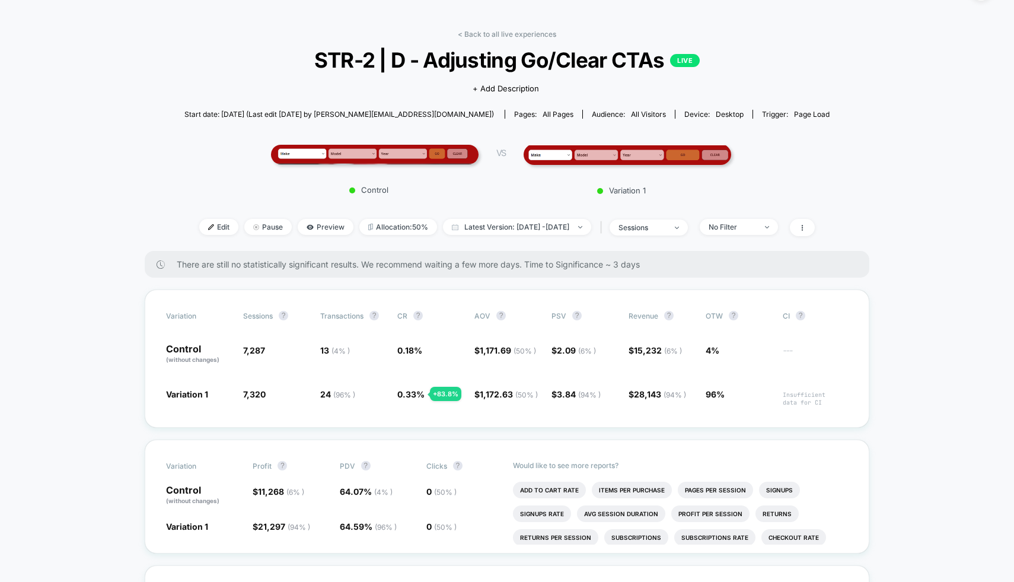
scroll to position [42, 0]
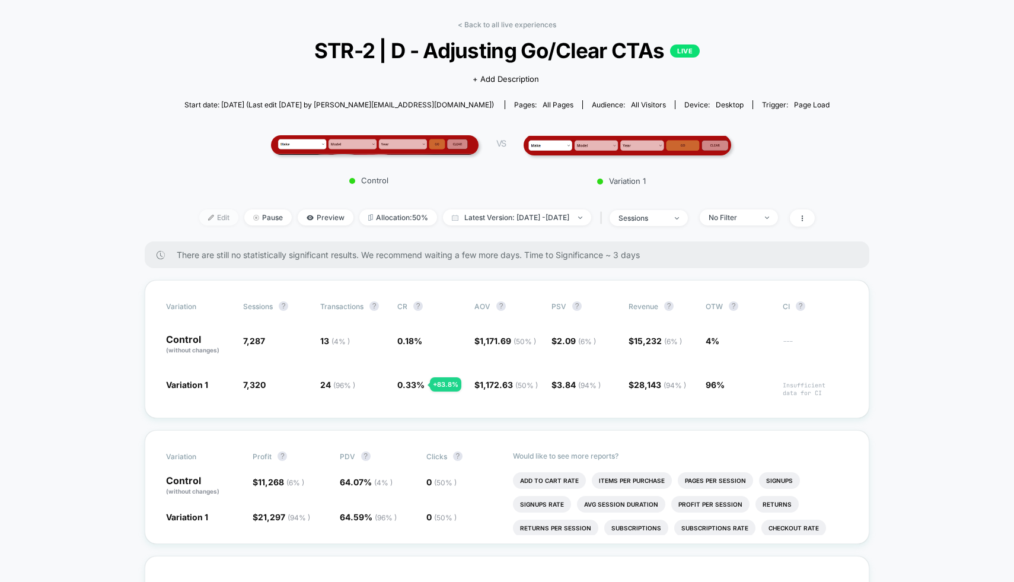
click at [199, 219] on span "Edit" at bounding box center [218, 217] width 39 height 16
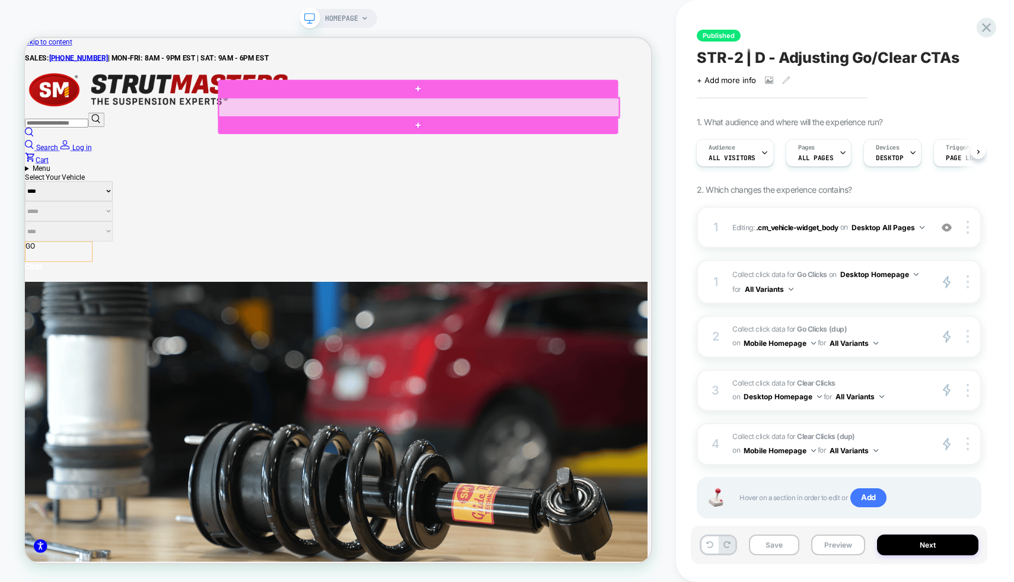
click at [725, 123] on div at bounding box center [550, 131] width 534 height 27
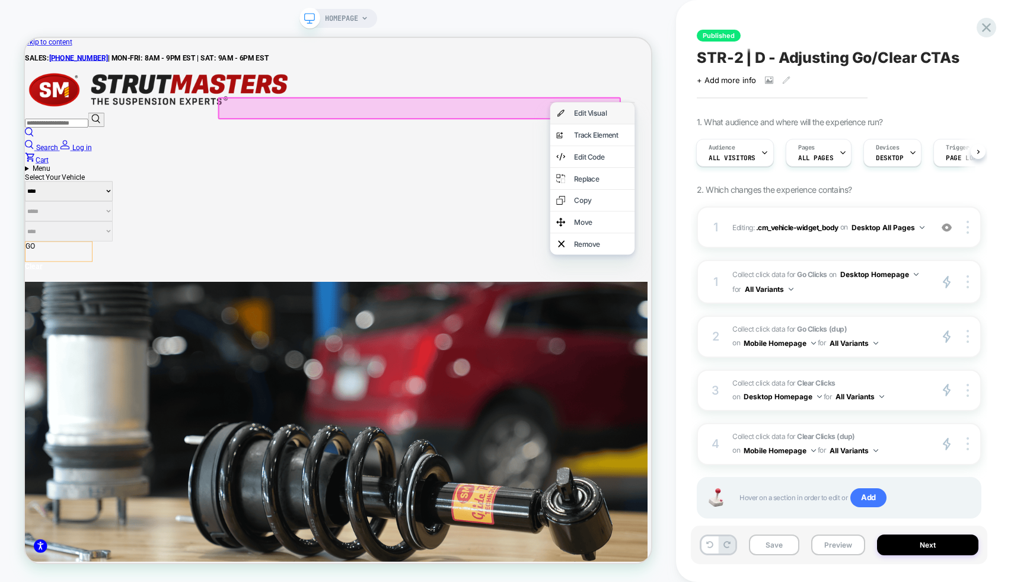
click at [744, 139] on div "Edit Visual" at bounding box center [781, 138] width 113 height 28
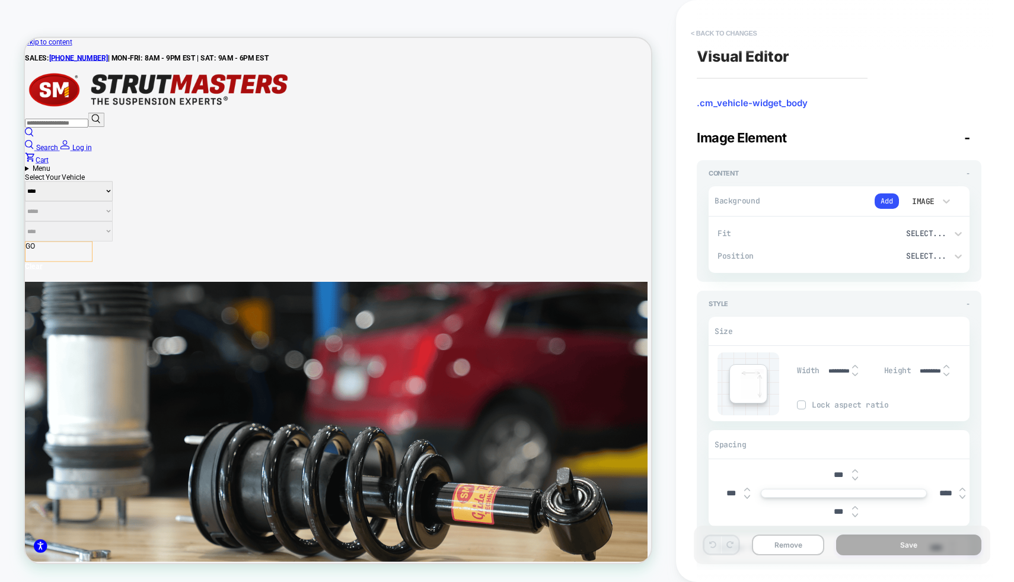
type textarea "*"
click at [707, 26] on button "< Back to changes" at bounding box center [724, 33] width 78 height 19
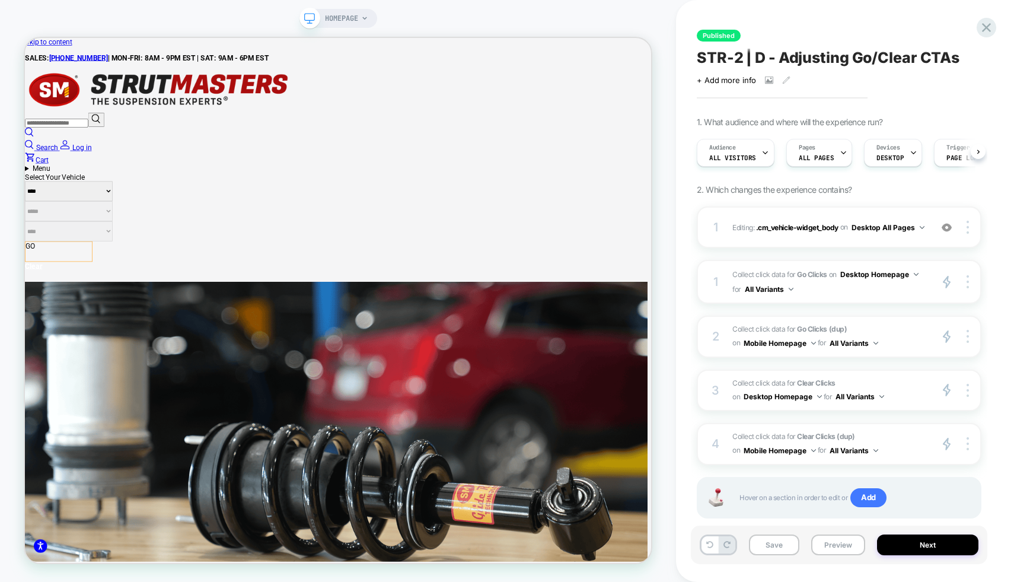
scroll to position [0, 1]
click at [953, 226] on div at bounding box center [947, 227] width 23 height 13
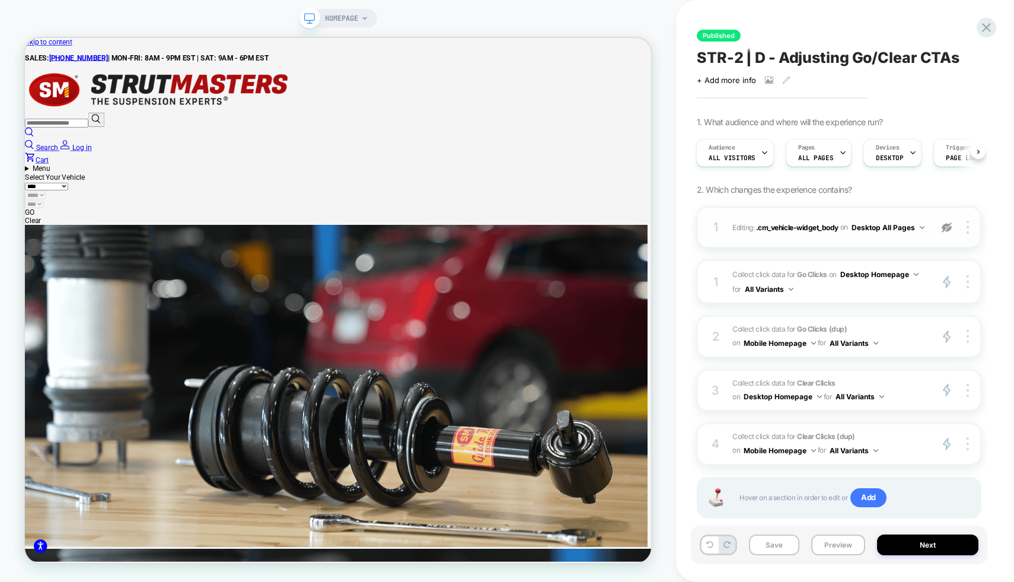
click at [951, 226] on img at bounding box center [947, 227] width 10 height 10
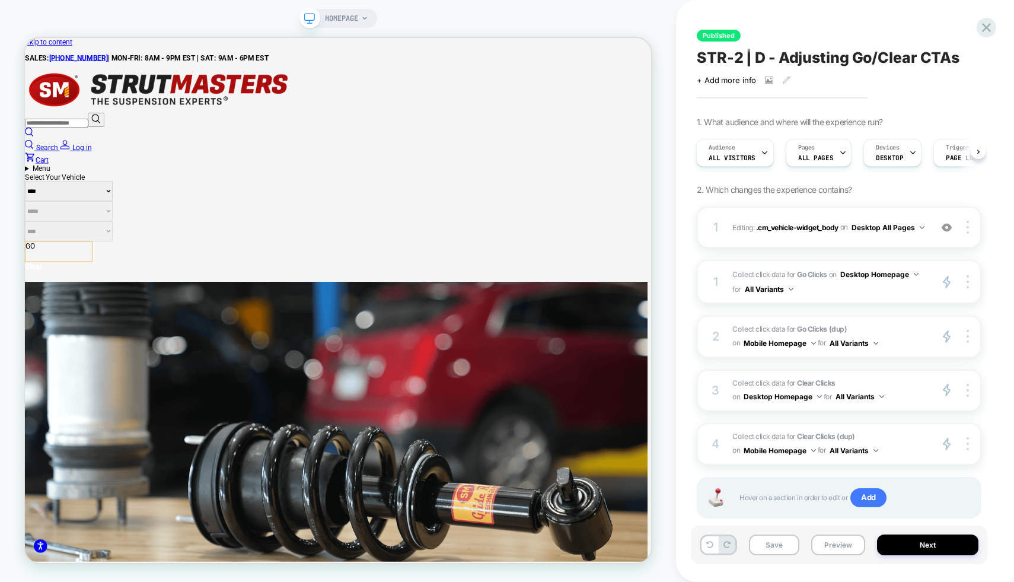
scroll to position [24, 0]
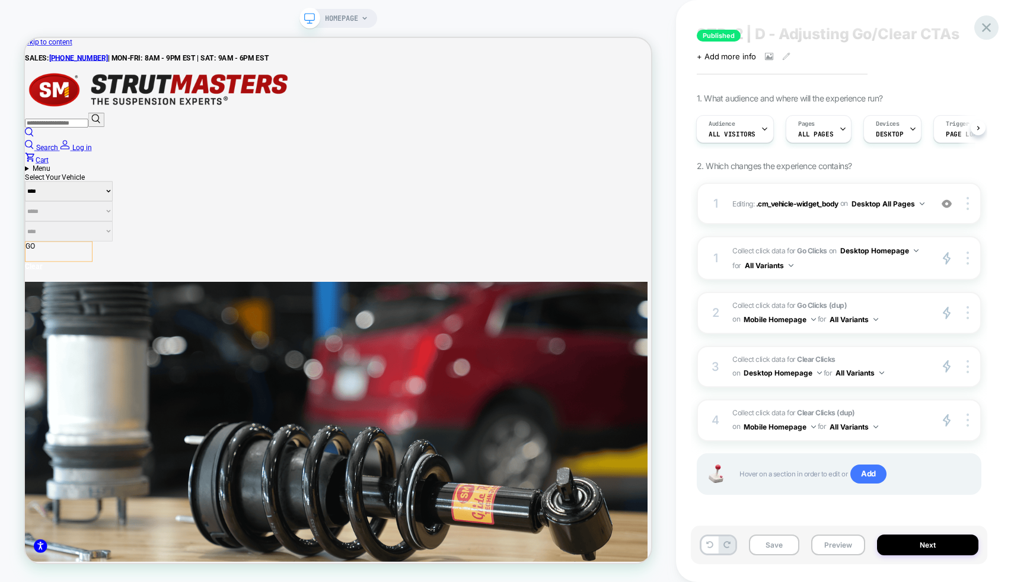
click at [986, 26] on icon at bounding box center [986, 28] width 16 height 16
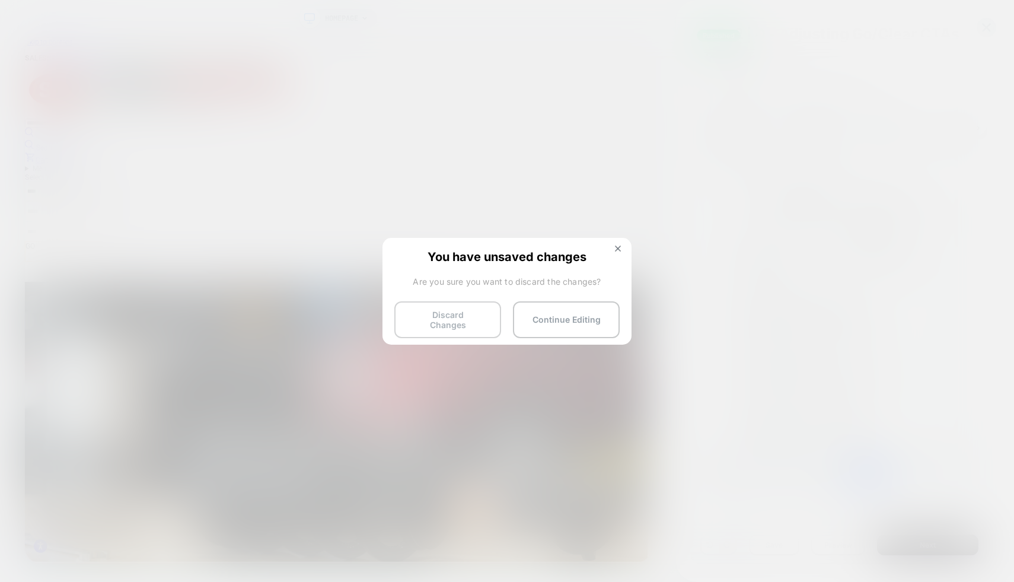
click at [449, 314] on button "Discard Changes" at bounding box center [447, 319] width 107 height 37
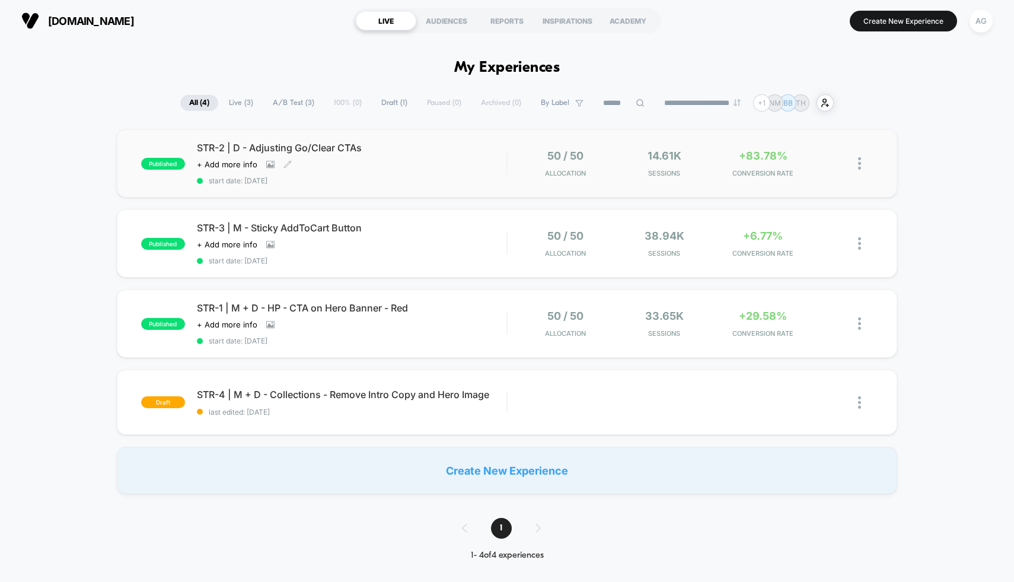
click at [465, 172] on div "STR-2 | D - Adjusting Go/Clear CTAs Click to view images Click to edit experien…" at bounding box center [352, 163] width 310 height 43
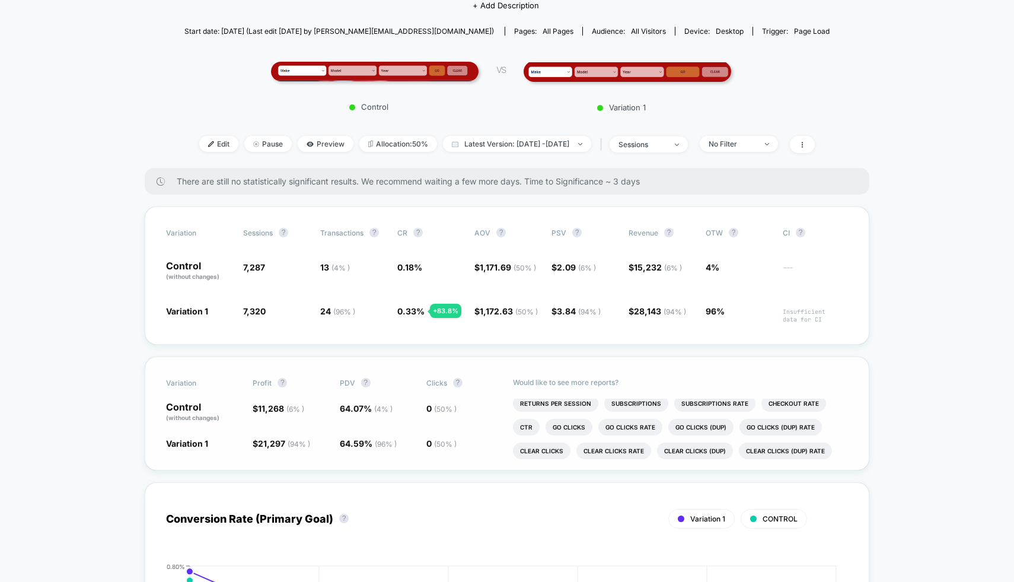
scroll to position [60, 0]
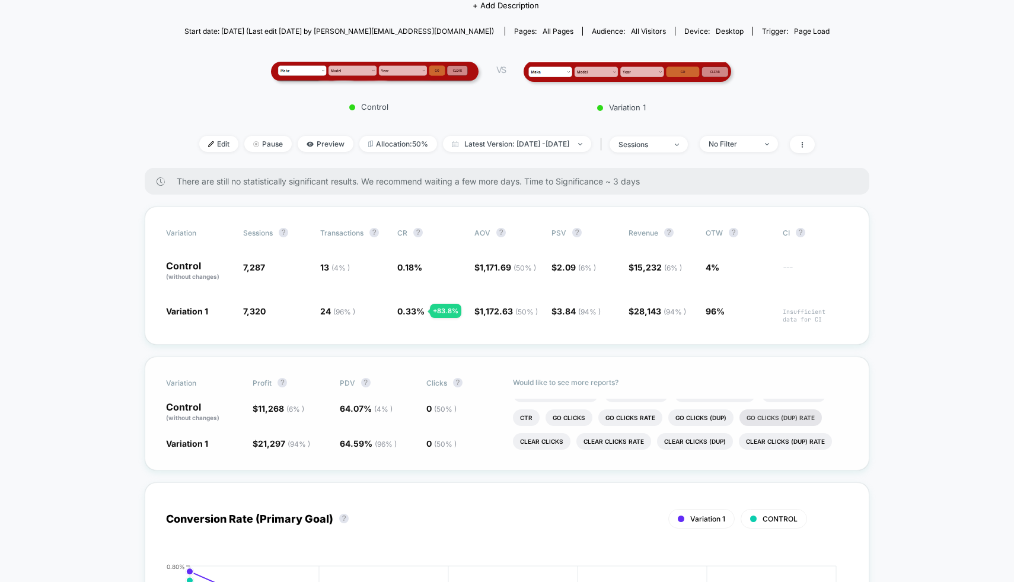
click at [758, 421] on li "Go Clicks (dup) rate" at bounding box center [780, 417] width 82 height 17
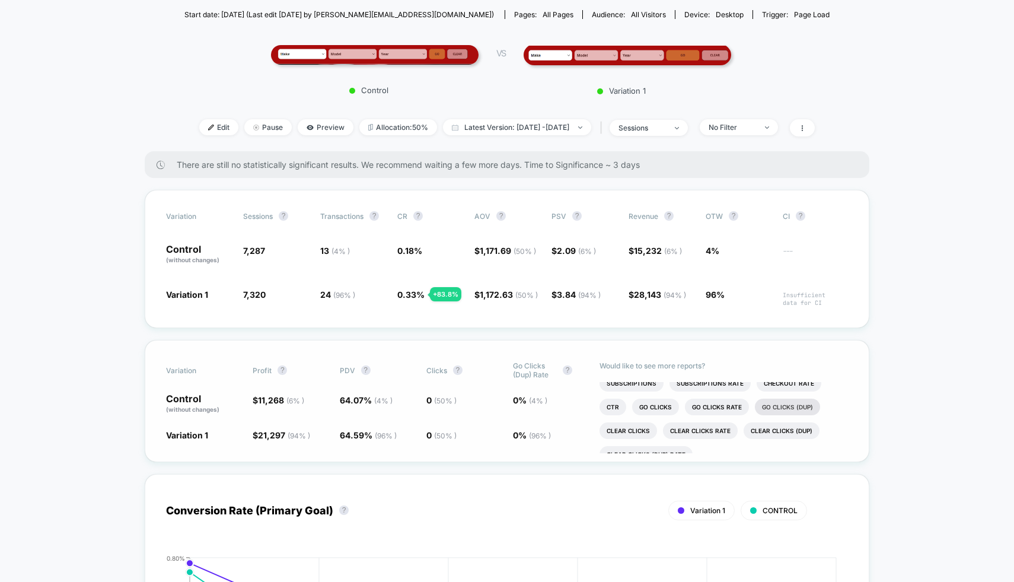
scroll to position [81, 0]
click at [736, 403] on li "Go Clicks rate" at bounding box center [717, 404] width 64 height 17
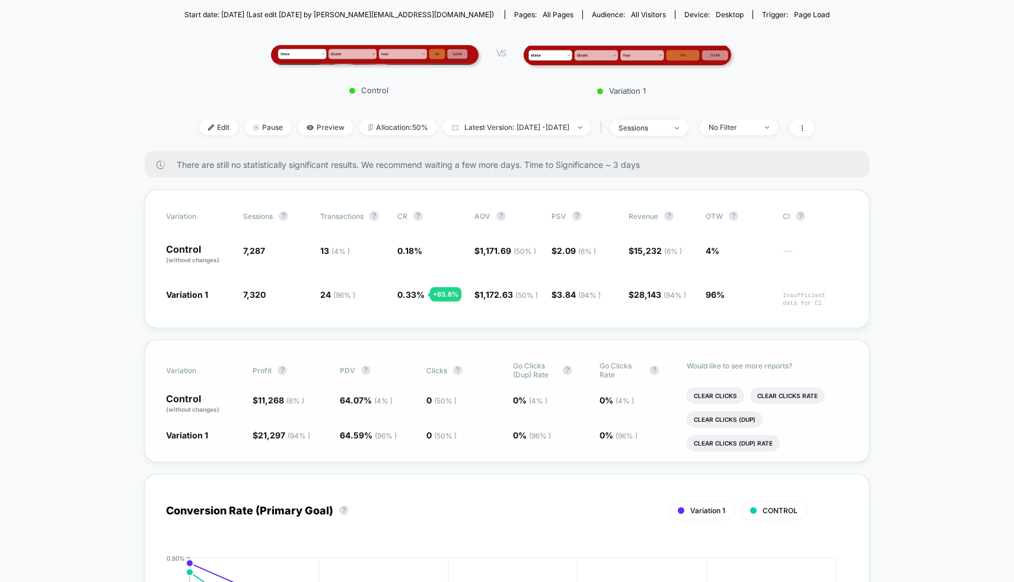
scroll to position [171, 0]
click at [735, 411] on li "Clear Clicks (dup)" at bounding box center [725, 409] width 76 height 17
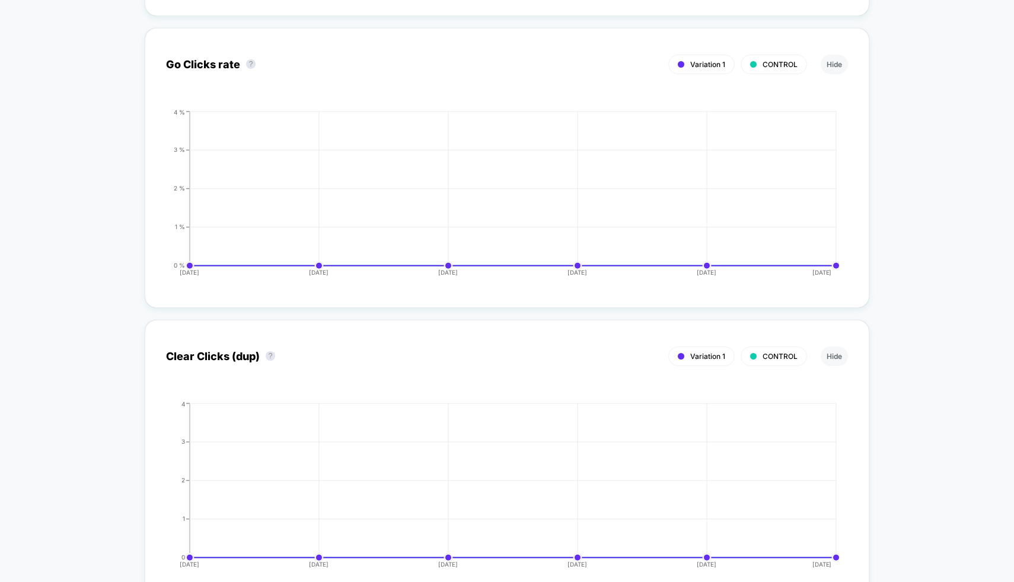
scroll to position [3299, 0]
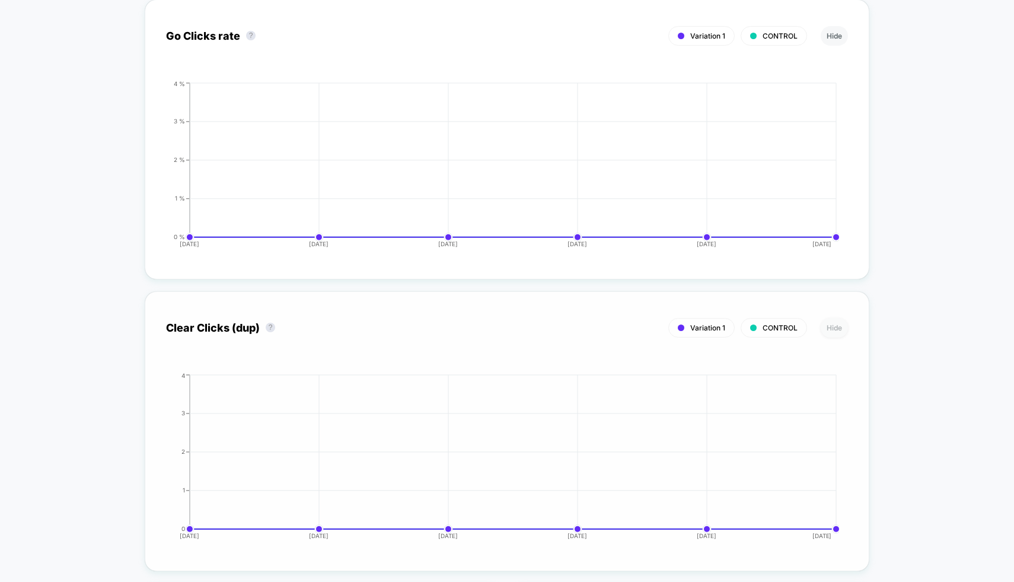
click at [828, 320] on button "Hide" at bounding box center [834, 328] width 27 height 20
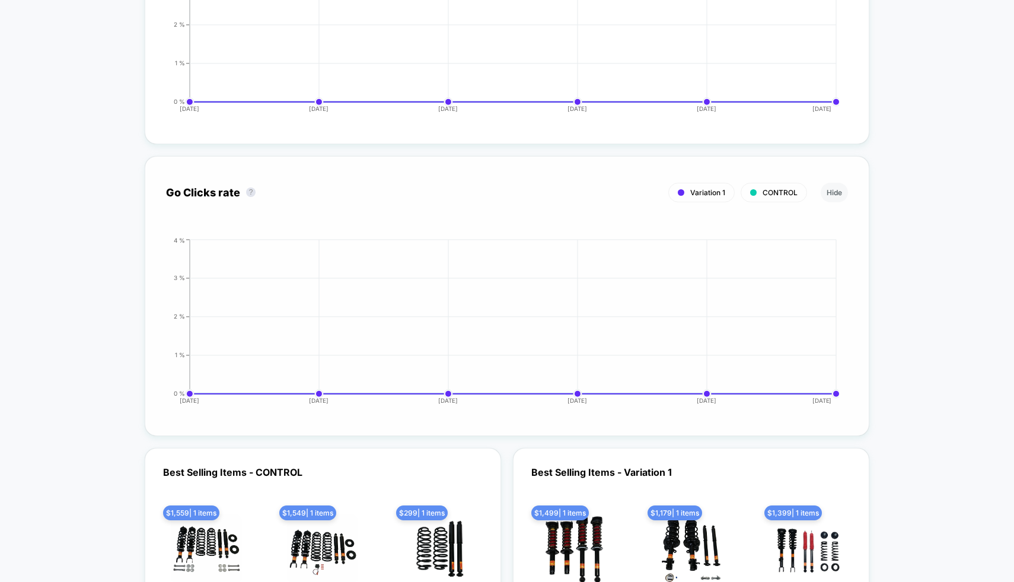
scroll to position [3106, 0]
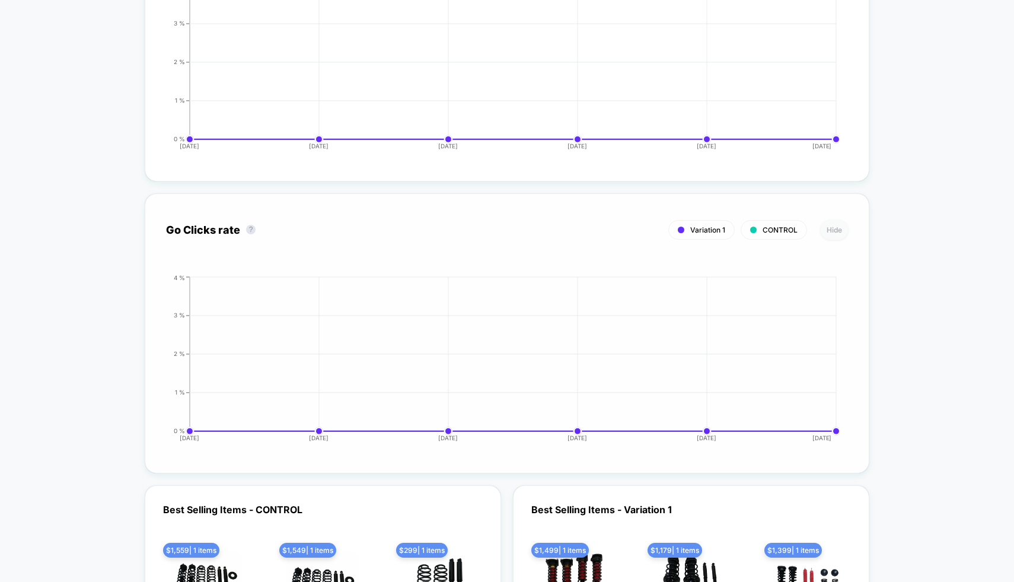
click at [832, 222] on button "Hide" at bounding box center [834, 230] width 27 height 20
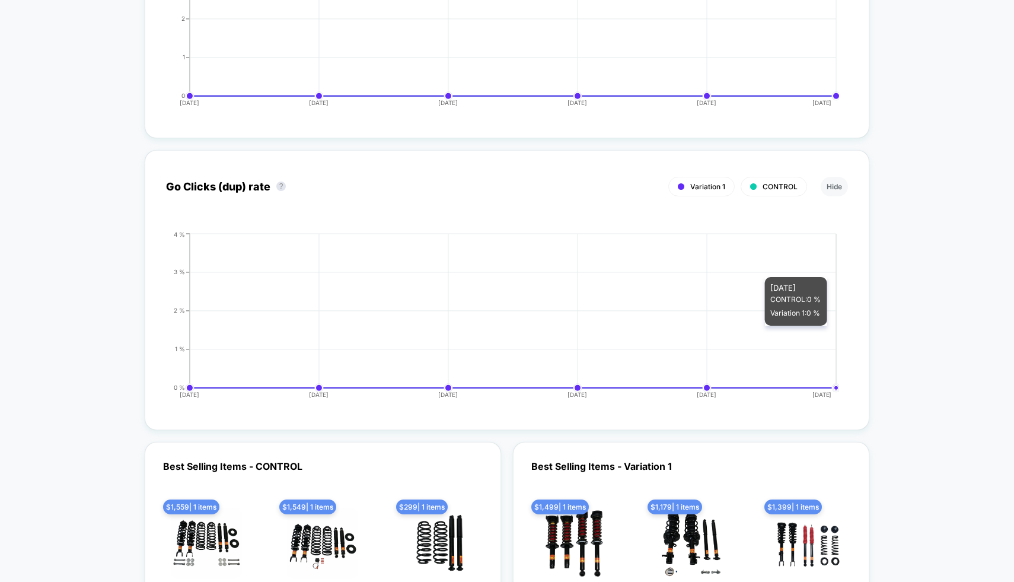
scroll to position [2813, 0]
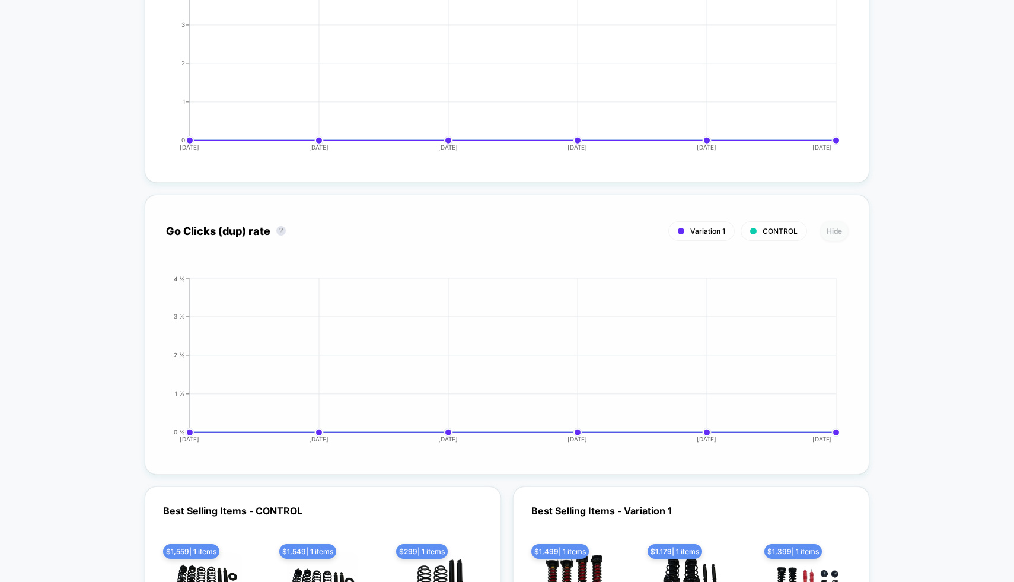
click at [833, 222] on button "Hide" at bounding box center [834, 231] width 27 height 20
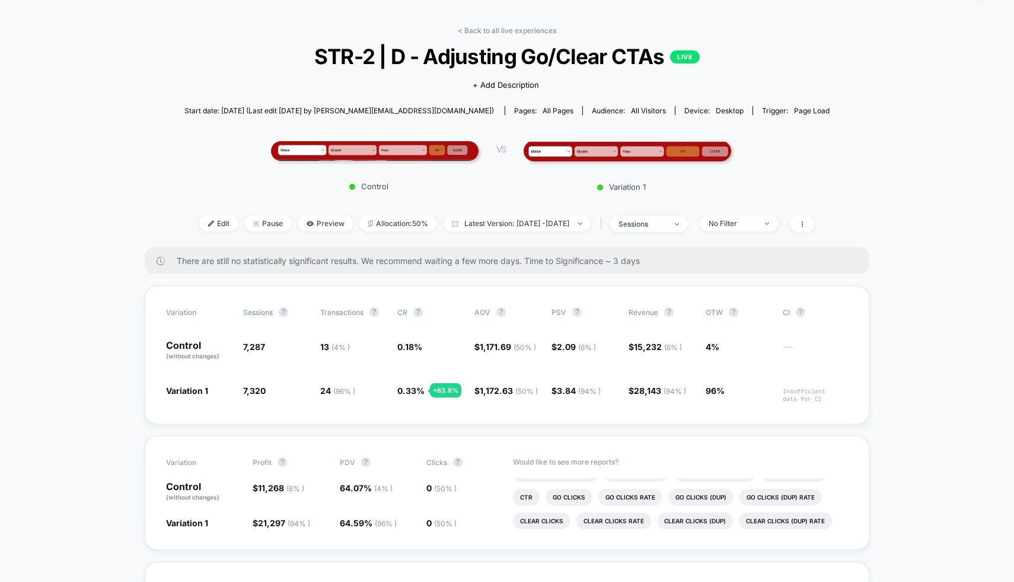
scroll to position [0, 0]
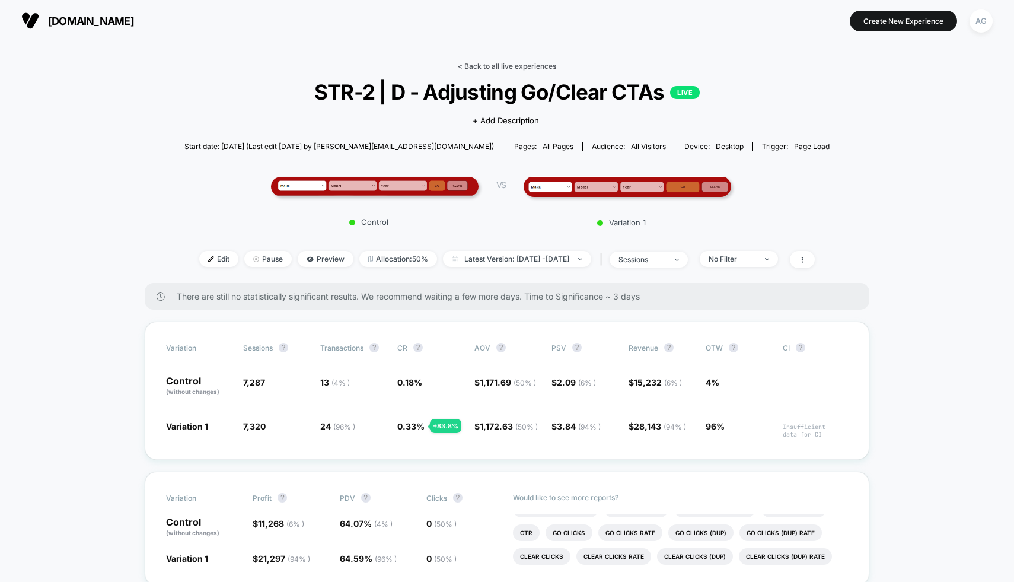
click at [522, 65] on link "< Back to all live experiences" at bounding box center [507, 66] width 98 height 9
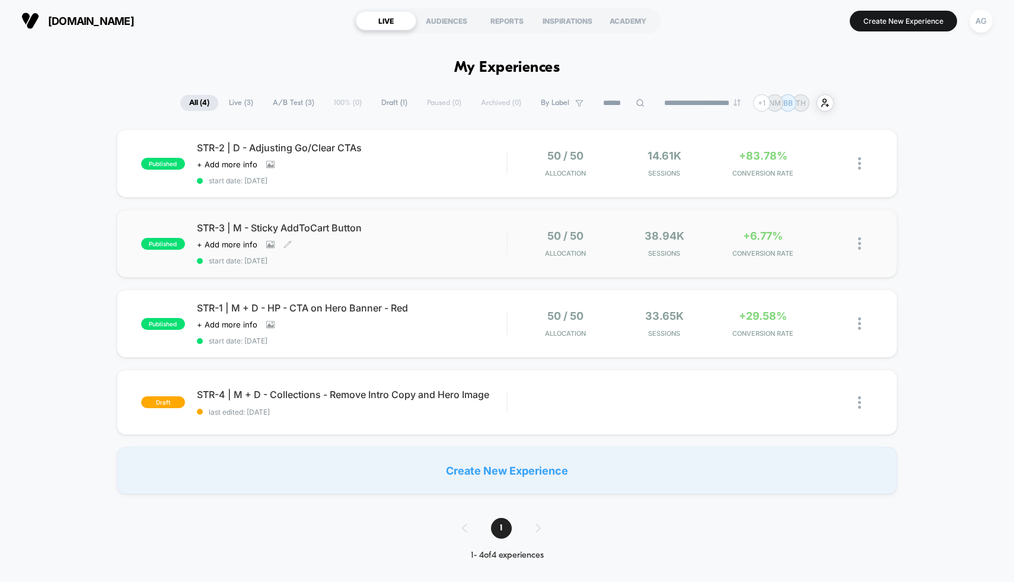
click at [432, 232] on span "STR-3 | M - Sticky AddToCart Button" at bounding box center [352, 228] width 310 height 12
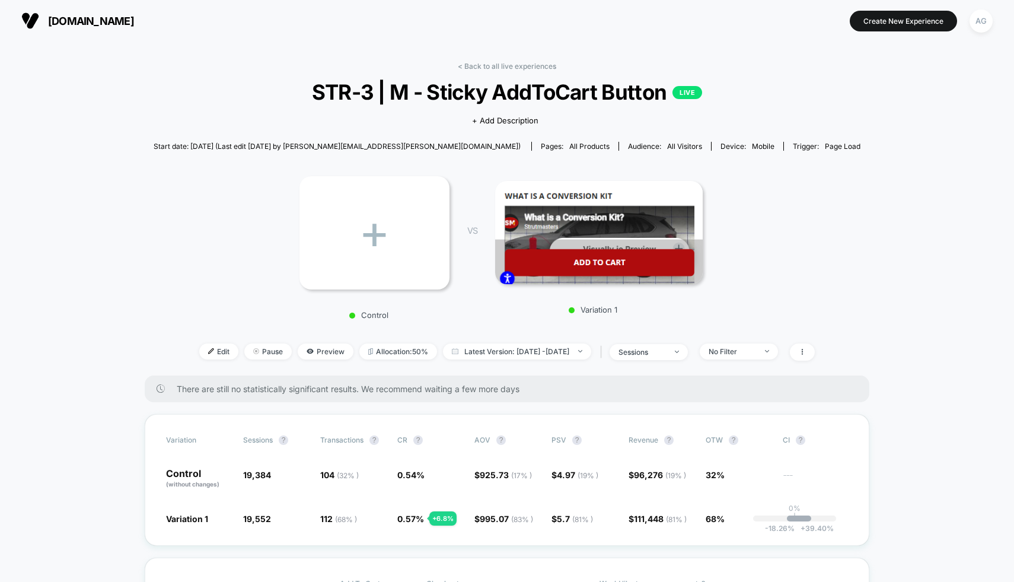
click at [992, 28] on button "AG" at bounding box center [981, 21] width 30 height 24
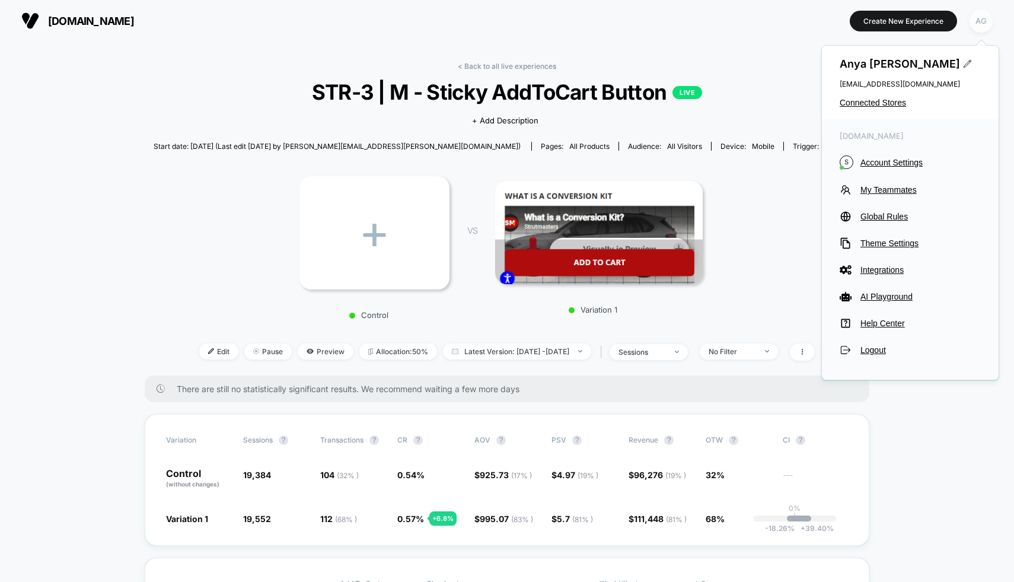
click at [982, 28] on div "AG" at bounding box center [980, 20] width 23 height 23
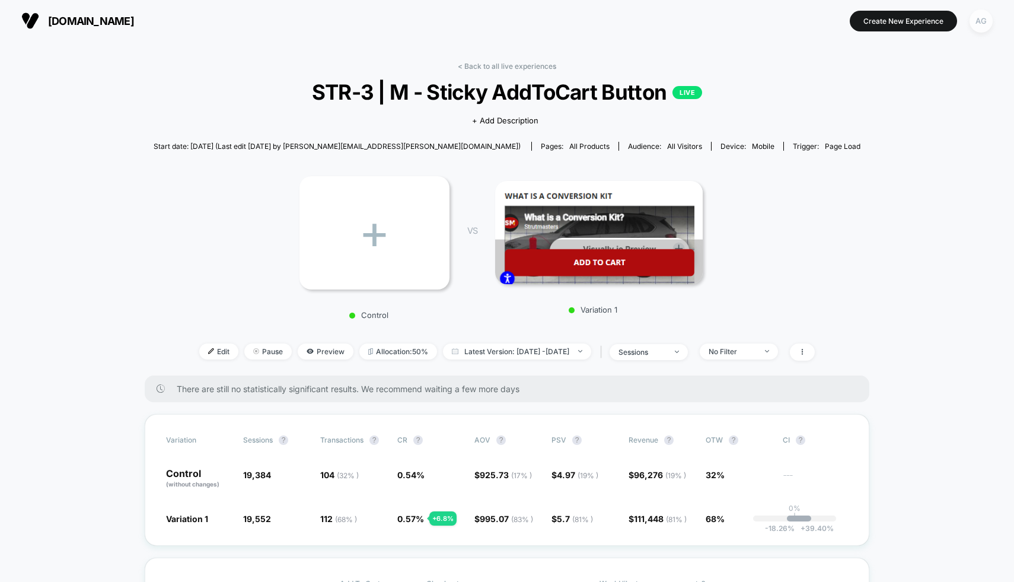
click at [982, 28] on div "AG" at bounding box center [980, 20] width 23 height 23
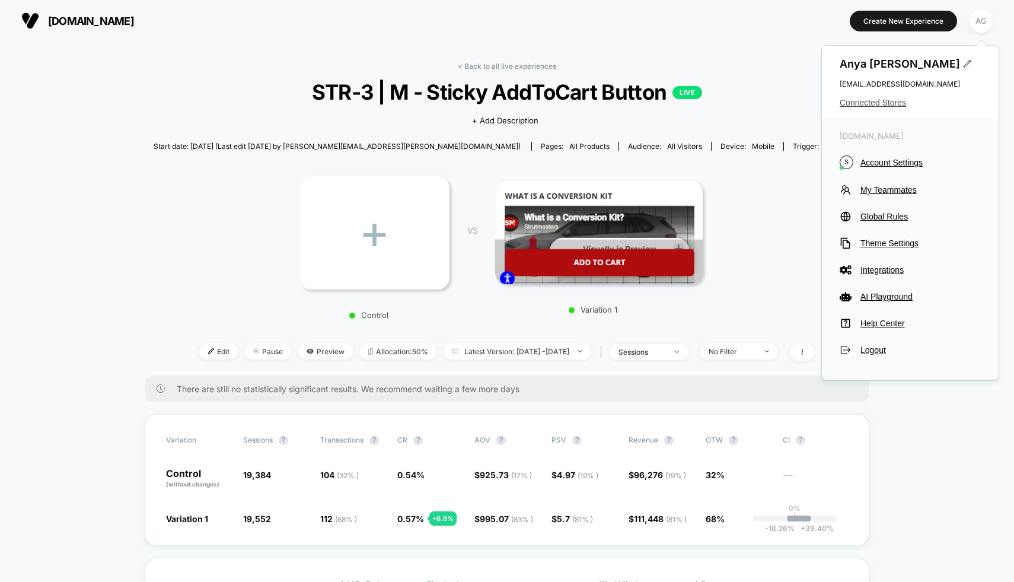
click at [875, 104] on span "Connected Stores" at bounding box center [910, 102] width 141 height 9
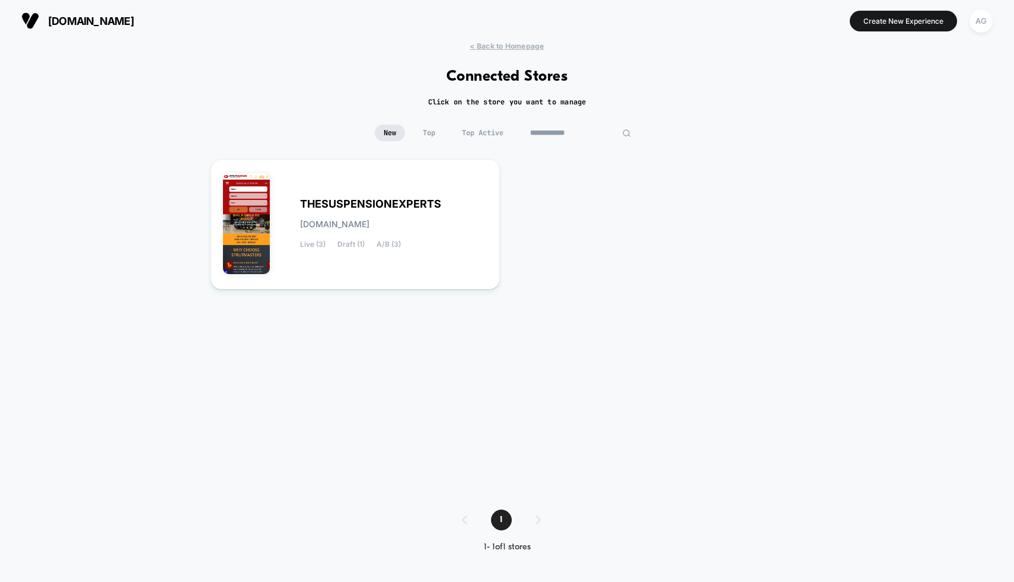
click at [571, 133] on input "**********" at bounding box center [580, 133] width 119 height 17
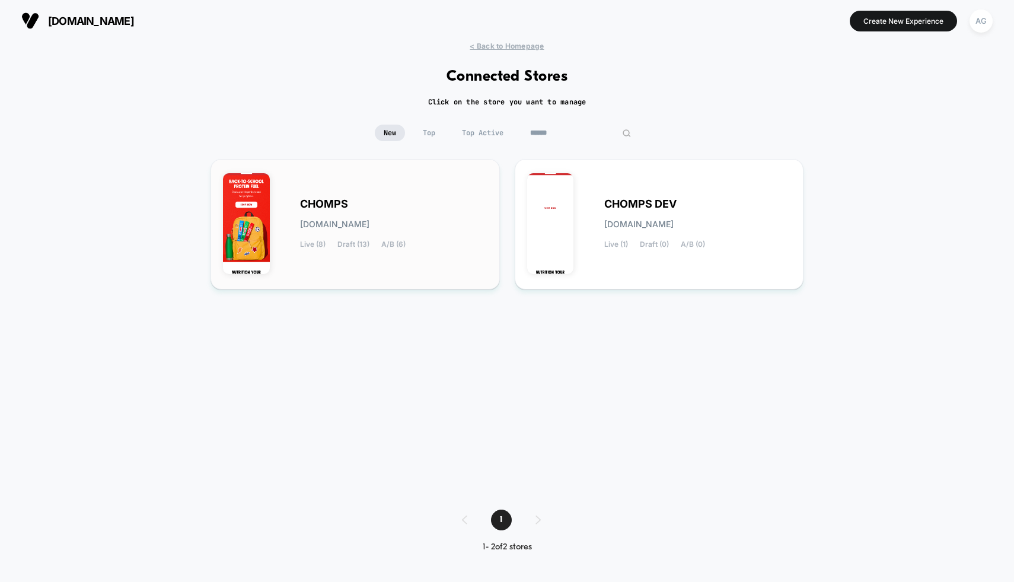
type input "******"
click at [451, 251] on div "CHOMPS chomps.myshopify.com Live (8) Draft (13) A/B (6)" at bounding box center [355, 224] width 264 height 106
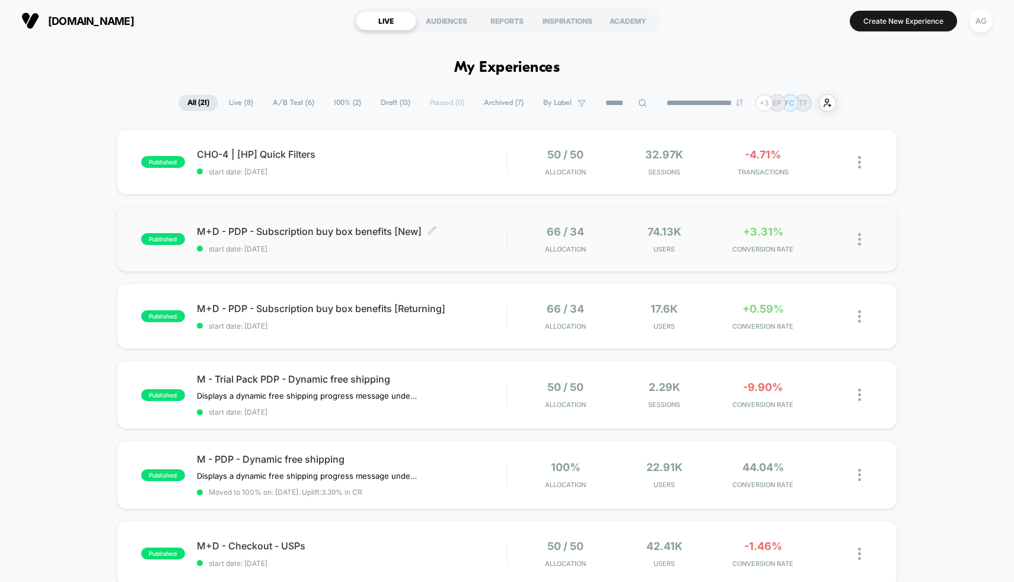
click at [451, 251] on span "start date: 8/6/2025" at bounding box center [352, 248] width 310 height 9
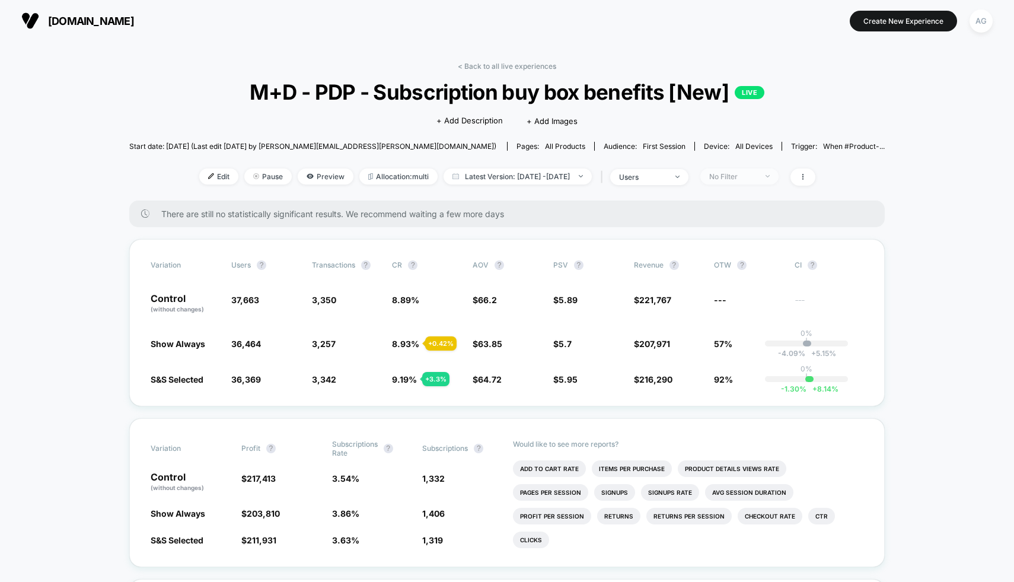
click at [751, 174] on div "No Filter" at bounding box center [732, 176] width 47 height 9
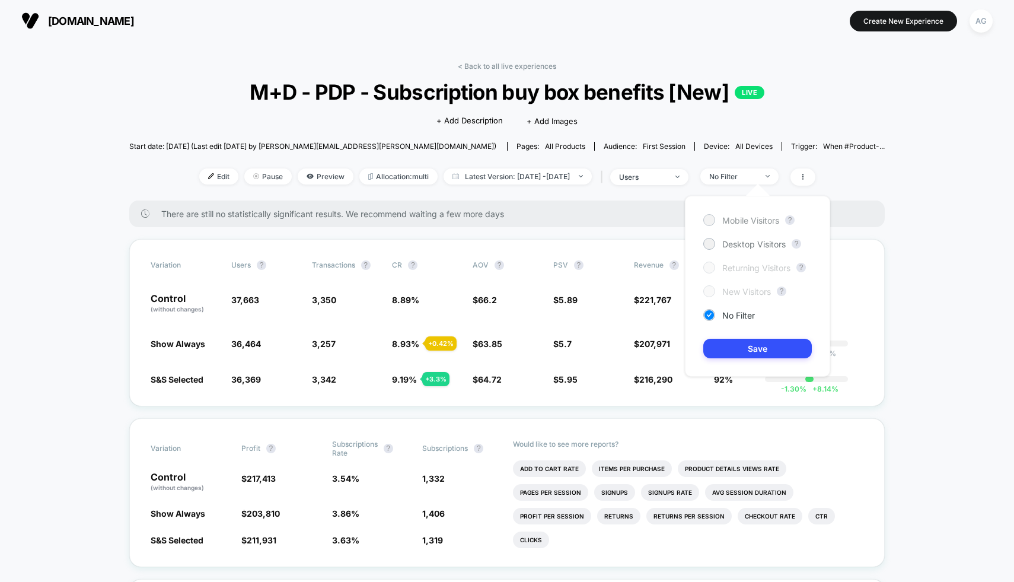
click at [751, 221] on span "Mobile Visitors" at bounding box center [750, 220] width 57 height 10
click at [754, 346] on button "Save" at bounding box center [757, 349] width 108 height 20
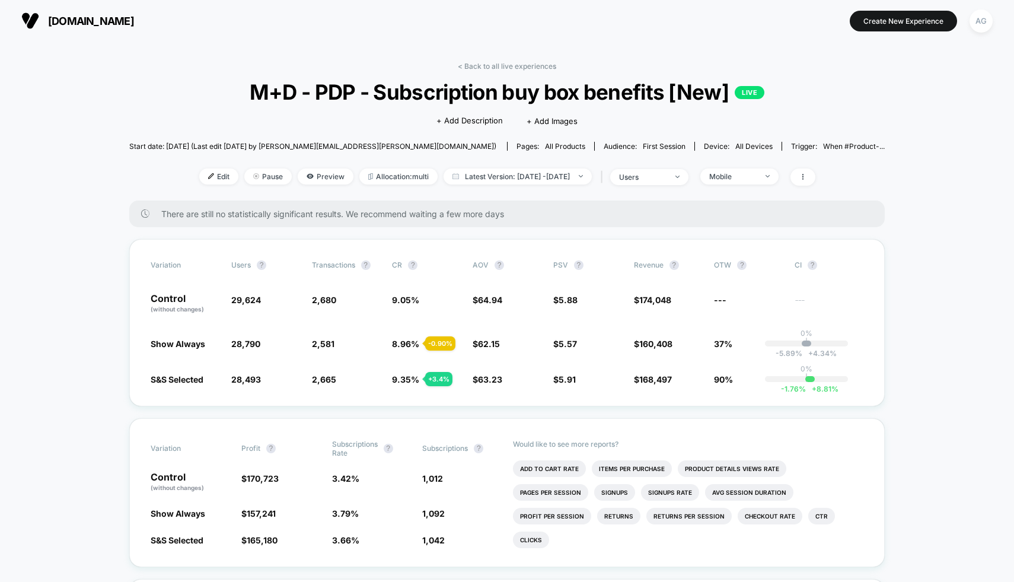
click at [757, 186] on div "< Back to all live experiences M+D - PDP - Subscription buy box benefits [New] …" at bounding box center [506, 131] width 755 height 139
click at [757, 183] on span "Mobile" at bounding box center [739, 176] width 78 height 16
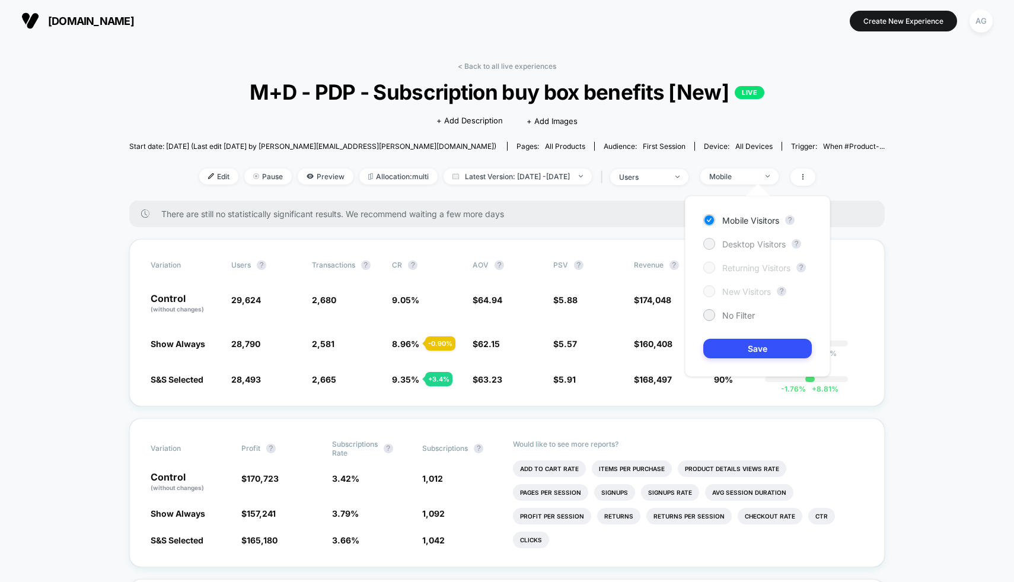
click at [753, 241] on span "Desktop Visitors" at bounding box center [753, 244] width 63 height 10
click at [764, 352] on button "Save" at bounding box center [757, 349] width 108 height 20
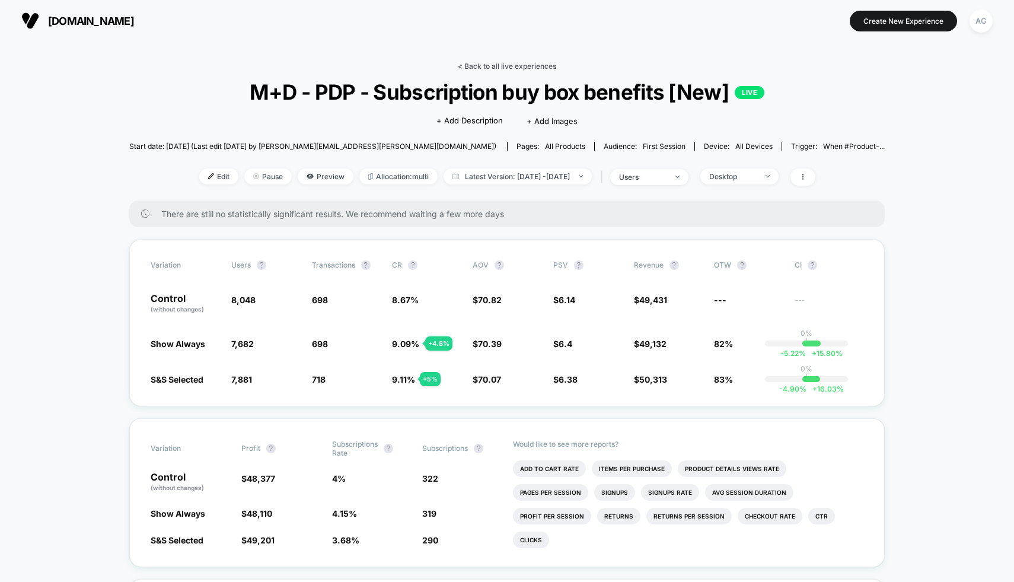
click at [530, 62] on link "< Back to all live experiences" at bounding box center [507, 66] width 98 height 9
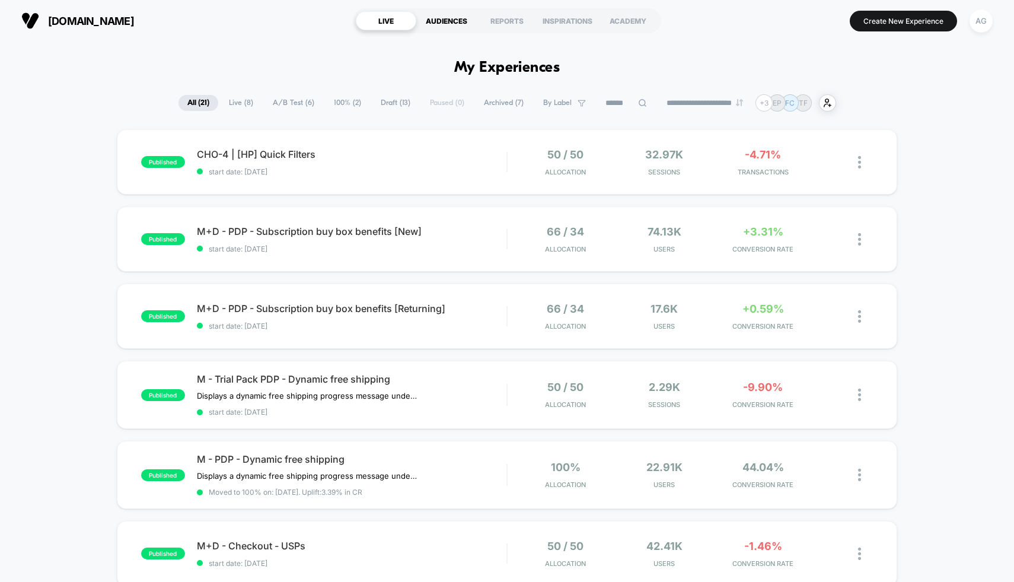
click at [446, 20] on div "AUDIENCES" at bounding box center [446, 20] width 60 height 19
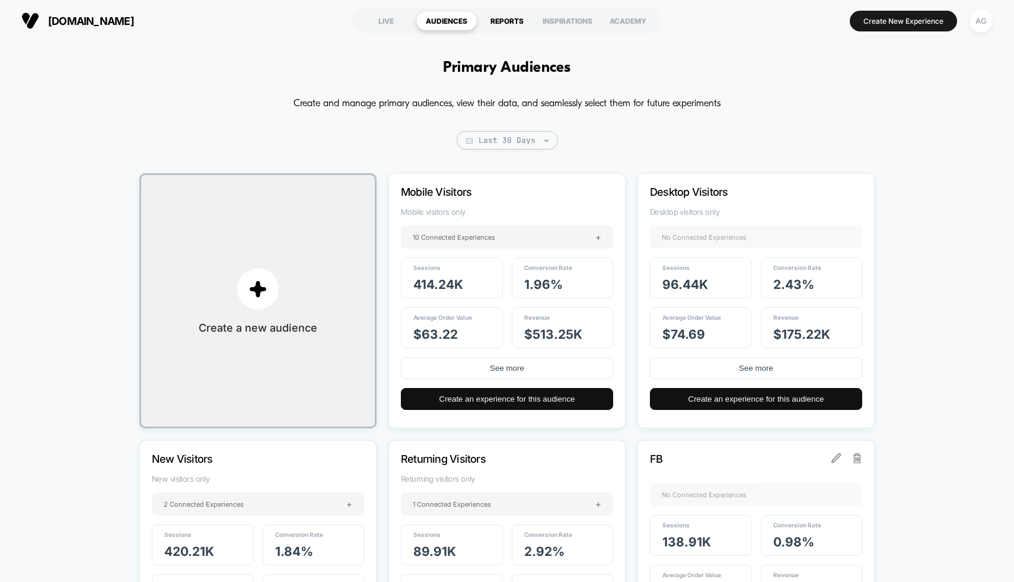
click at [503, 25] on div "REPORTS" at bounding box center [507, 20] width 60 height 19
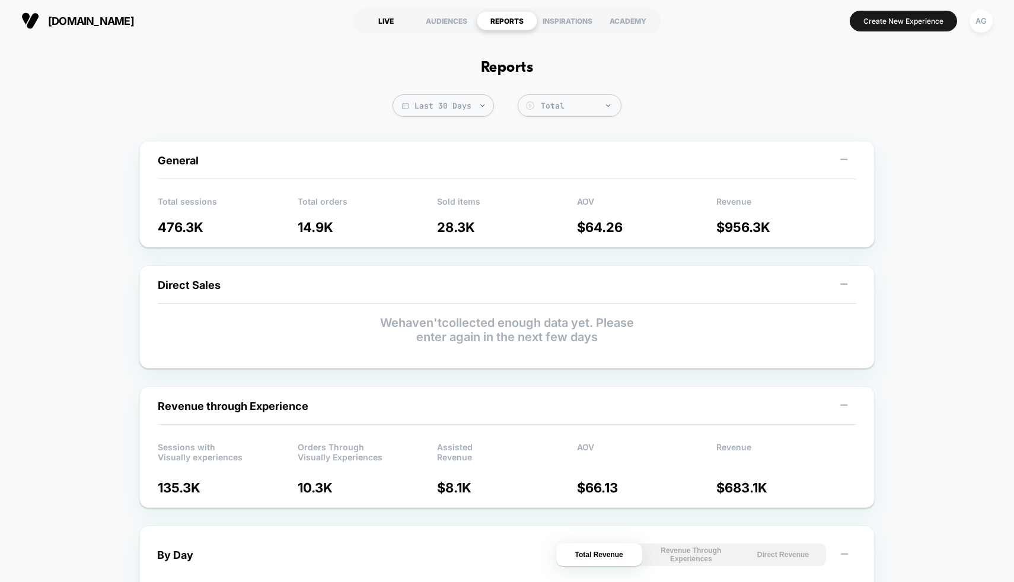
click at [378, 24] on div "LIVE" at bounding box center [386, 20] width 60 height 19
